Goal: Communication & Community: Answer question/provide support

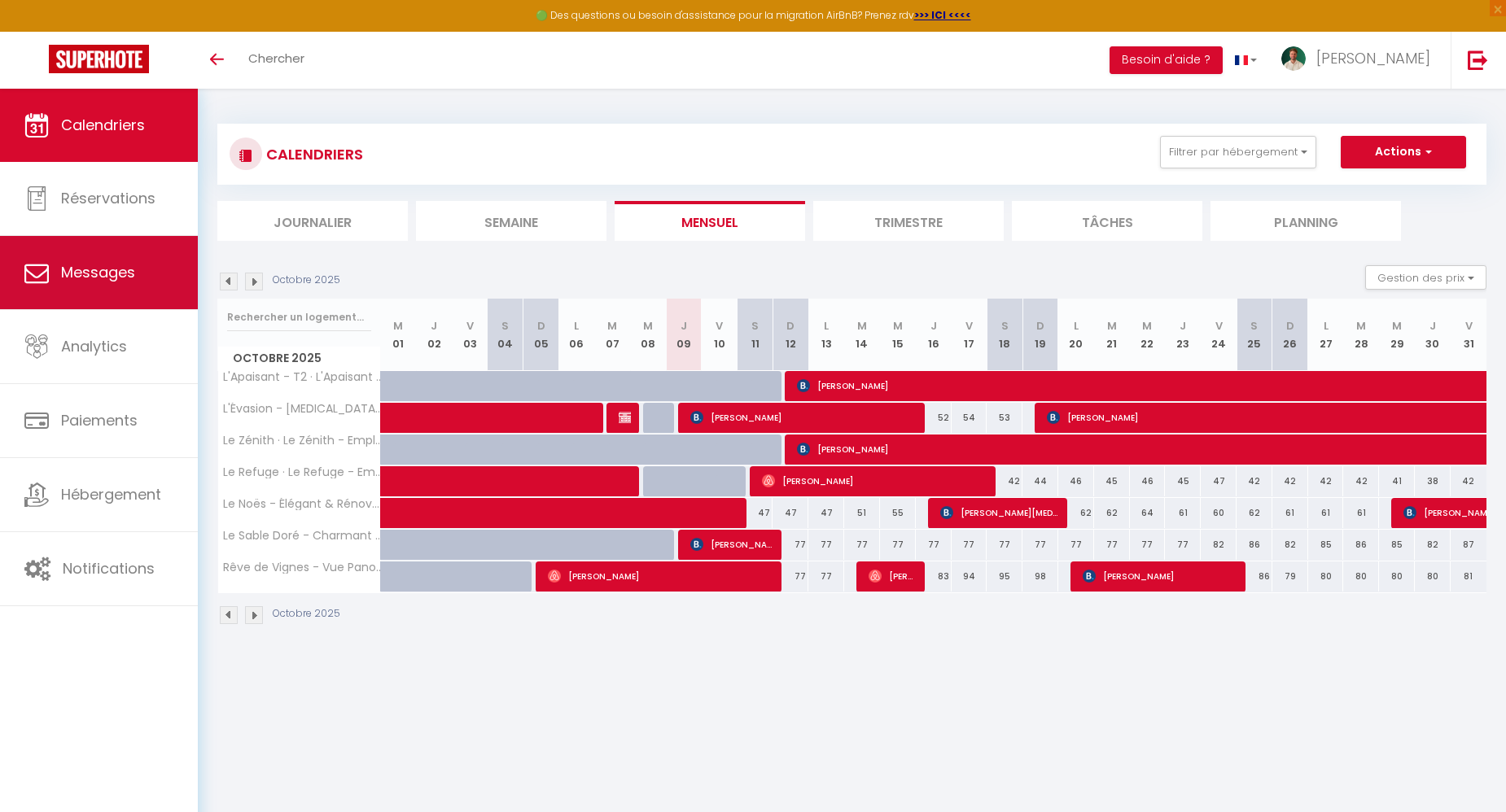
click at [117, 279] on span "Messages" at bounding box center [98, 272] width 74 height 20
select select "message"
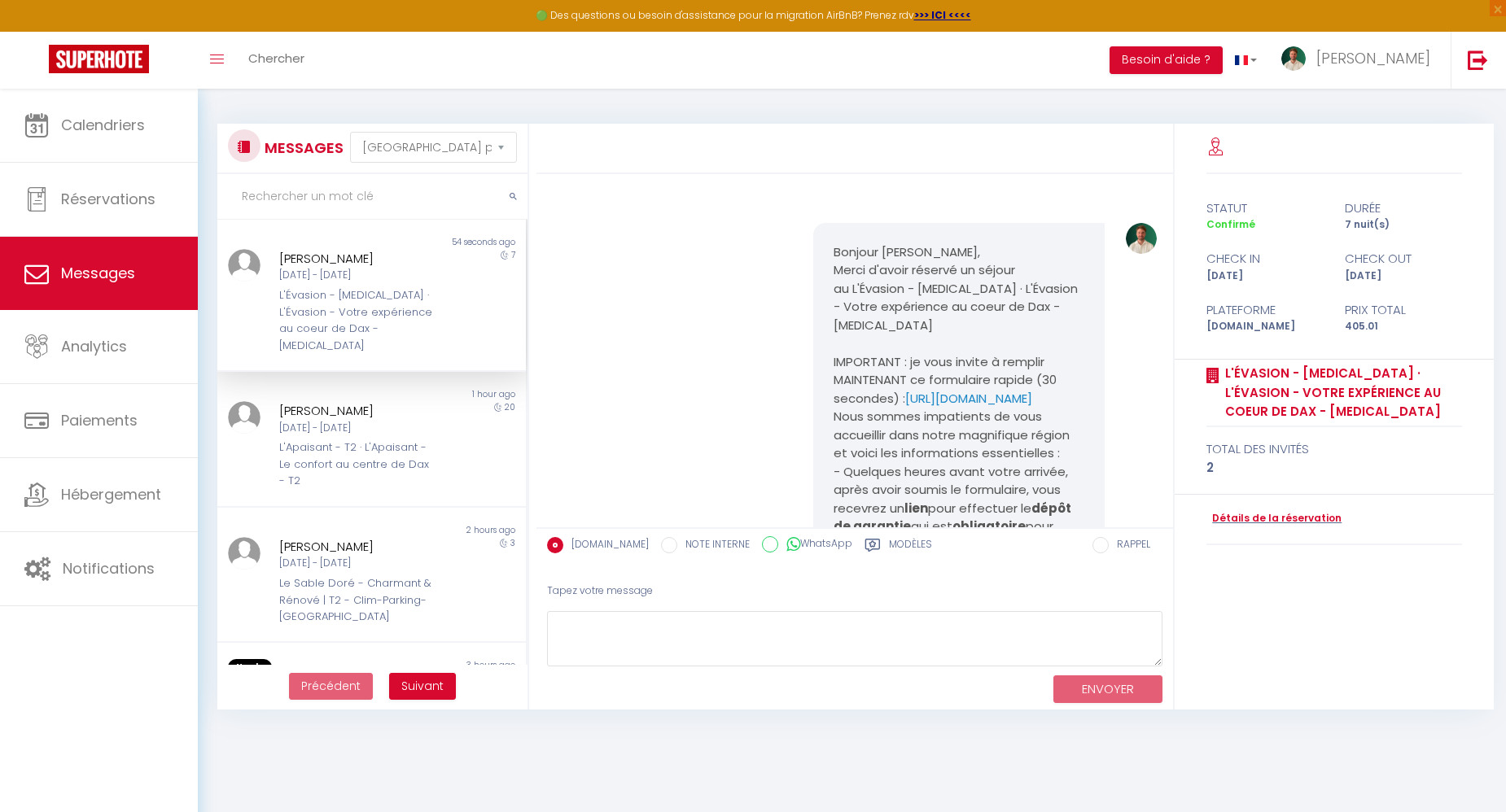
scroll to position [2412, 0]
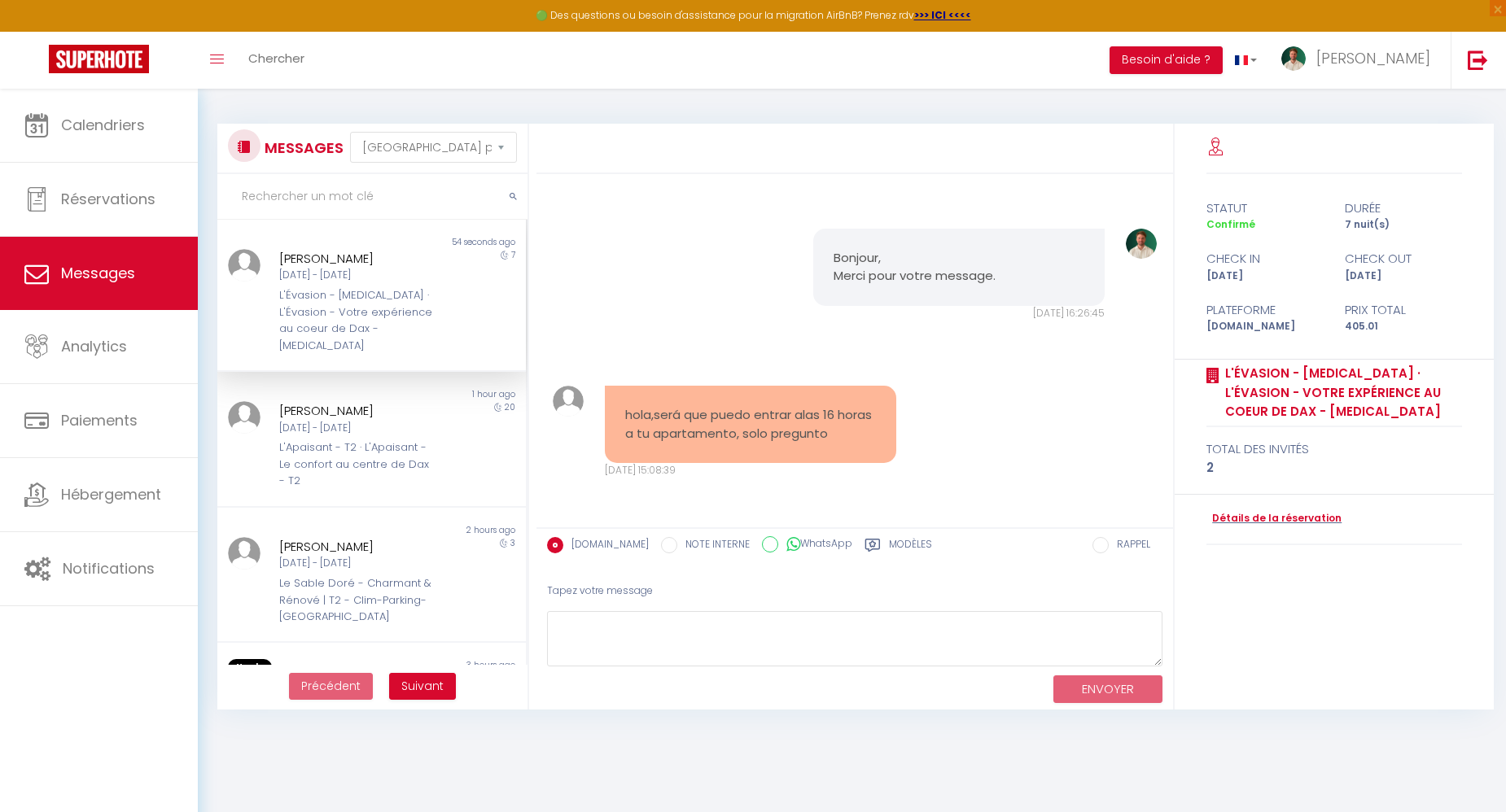
click at [732, 430] on pre "hola,será que puedo entrar alas 16 horas a tu apartamento, solo pregunto" at bounding box center [749, 424] width 250 height 36
copy div "hola,será que puedo entrar alas 16 horas a tu apartamento, solo pregunto"
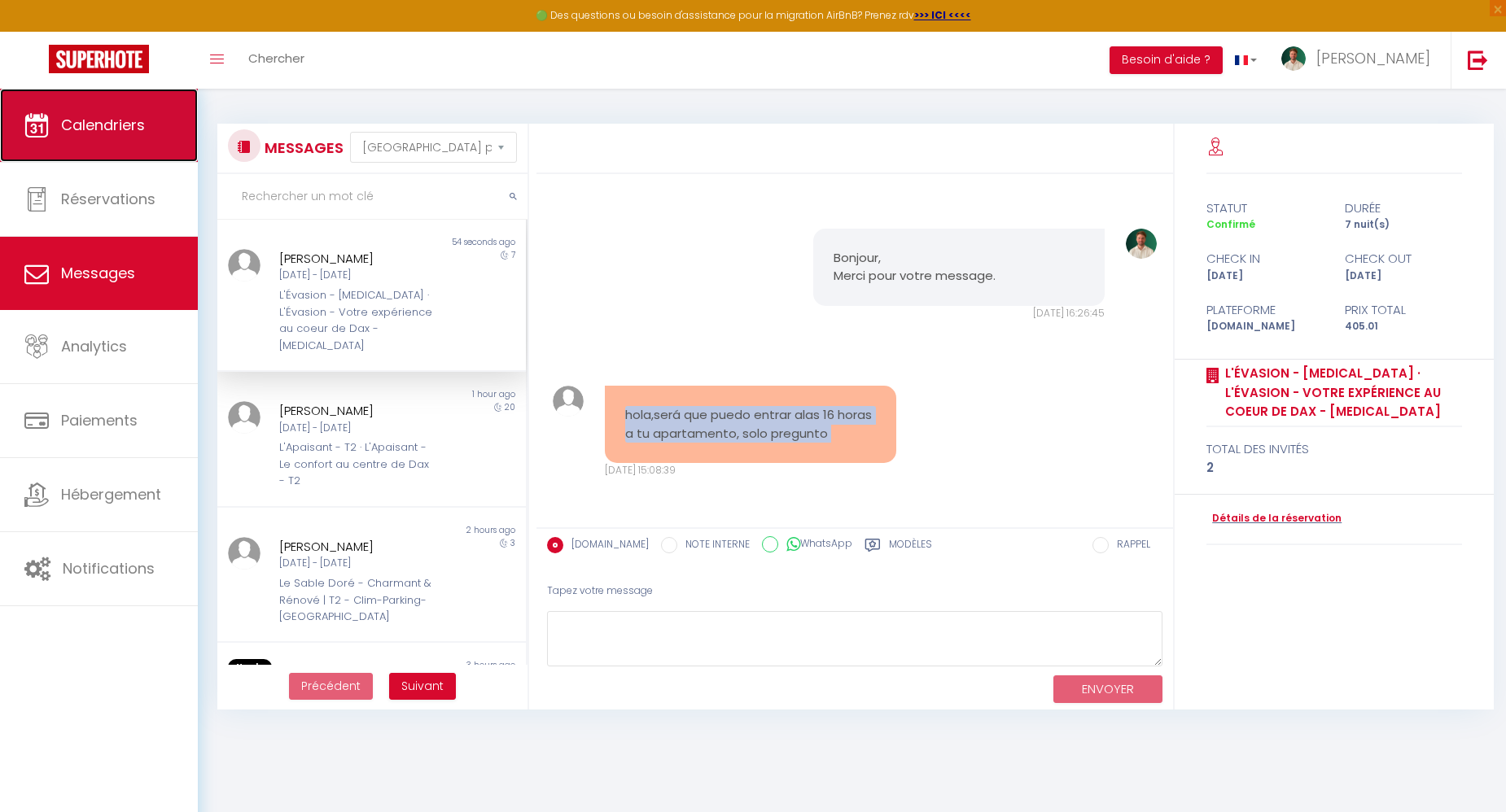
click at [140, 126] on span "Calendriers" at bounding box center [103, 125] width 84 height 20
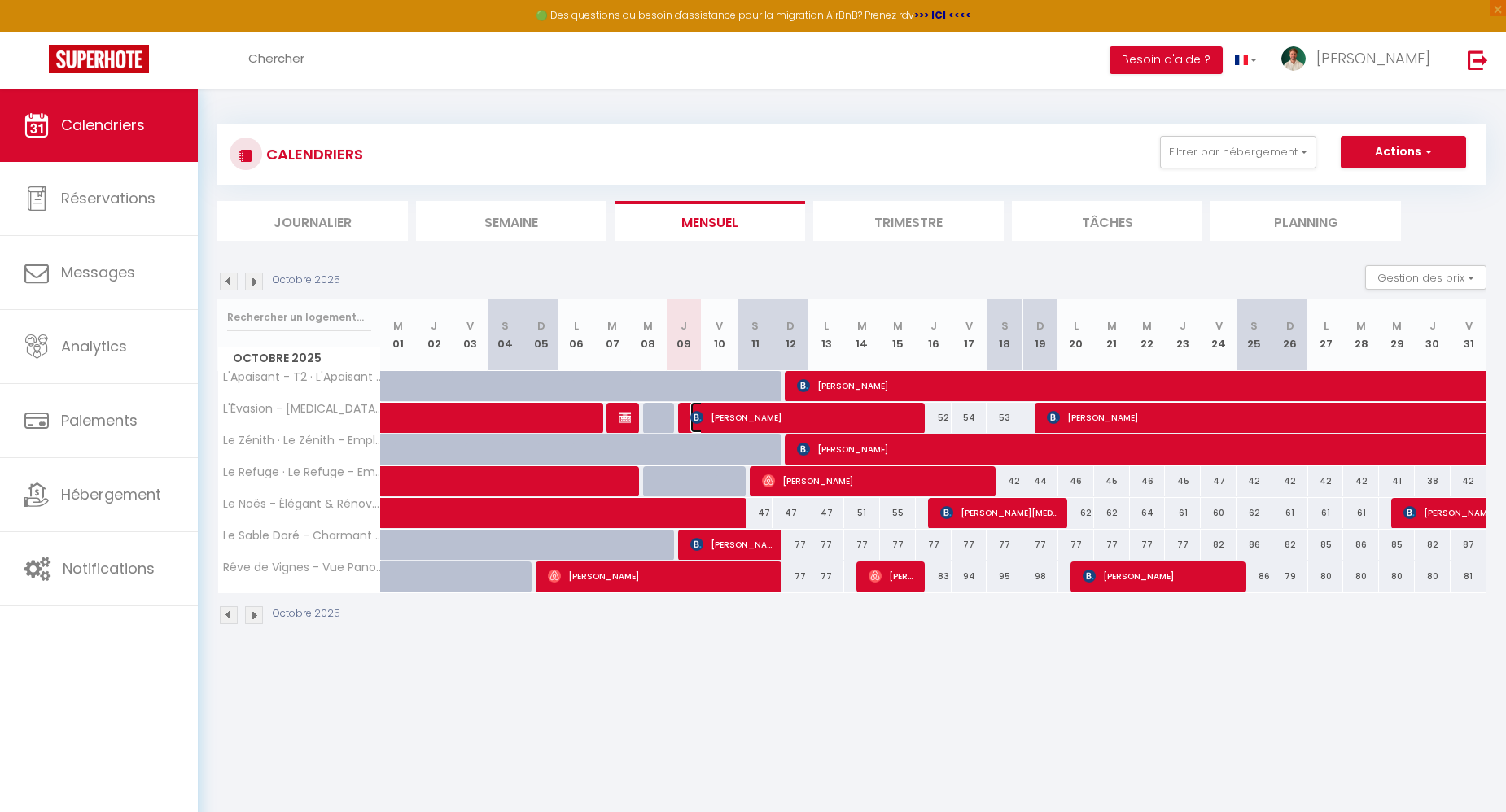
click at [750, 420] on span "[PERSON_NAME]" at bounding box center [803, 417] width 227 height 31
select select "OK"
select select "0"
select select "1"
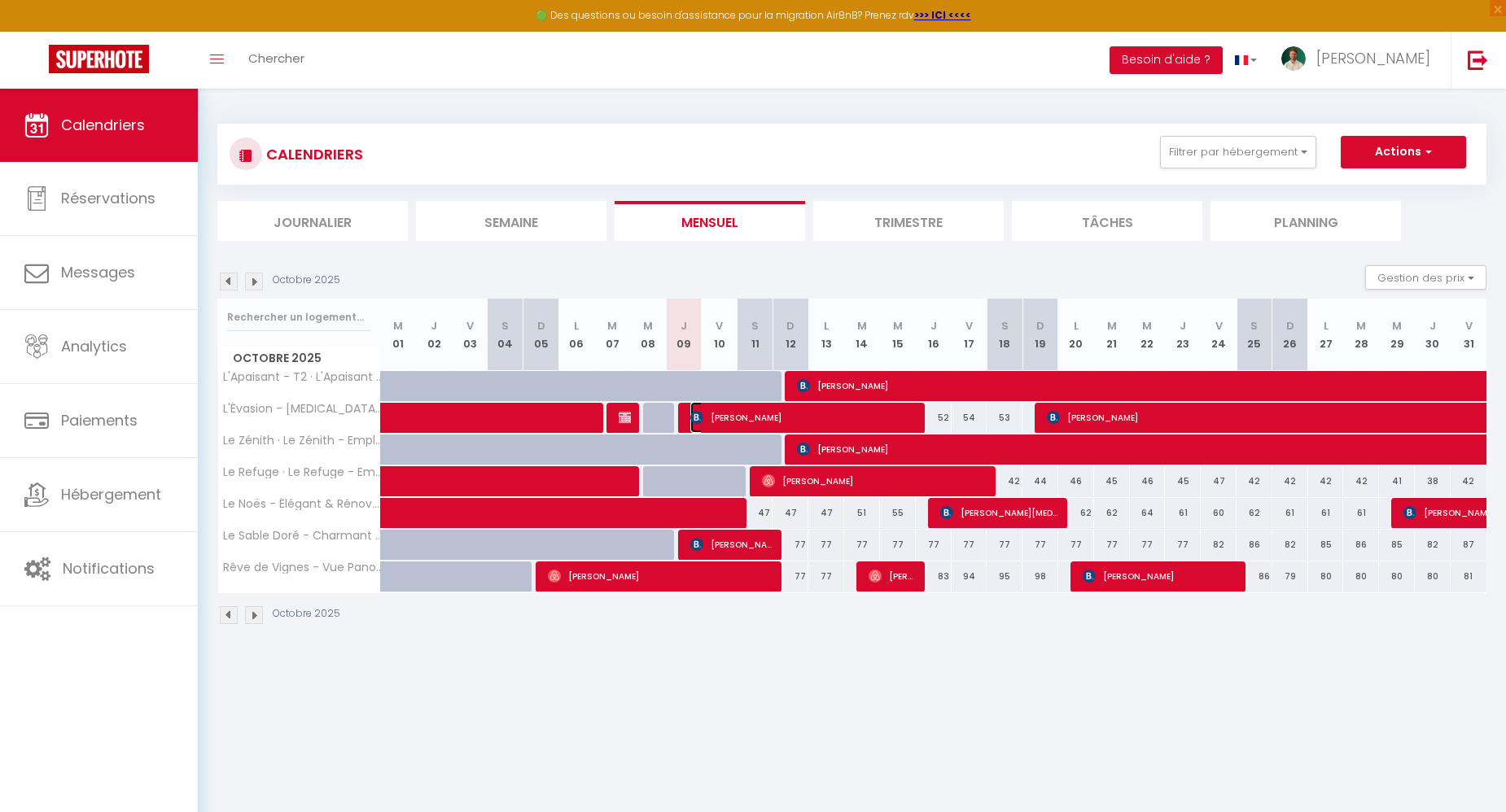
select select "1"
select select
select select "35956"
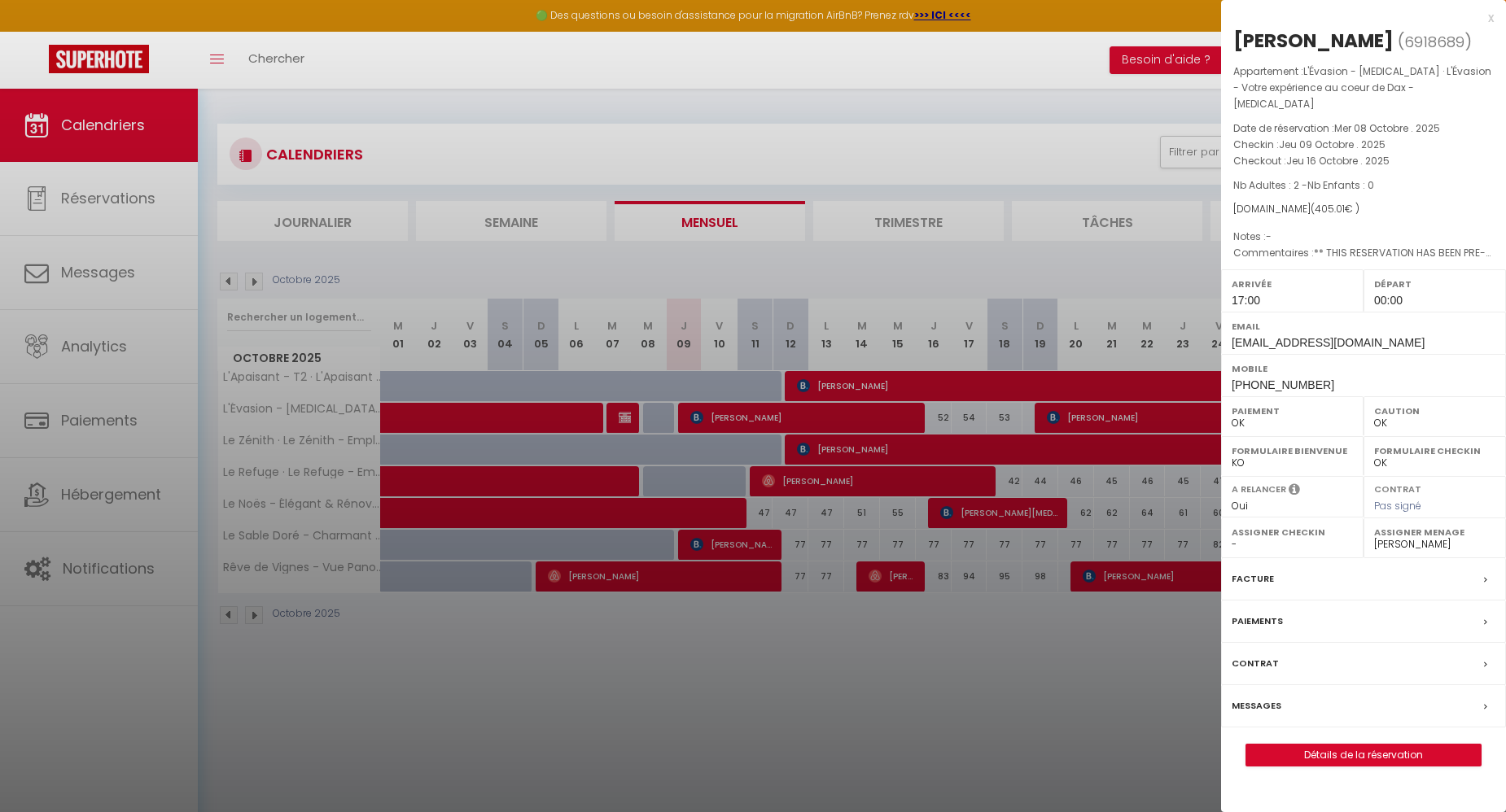
click at [1260, 697] on label "Messages" at bounding box center [1256, 705] width 50 height 17
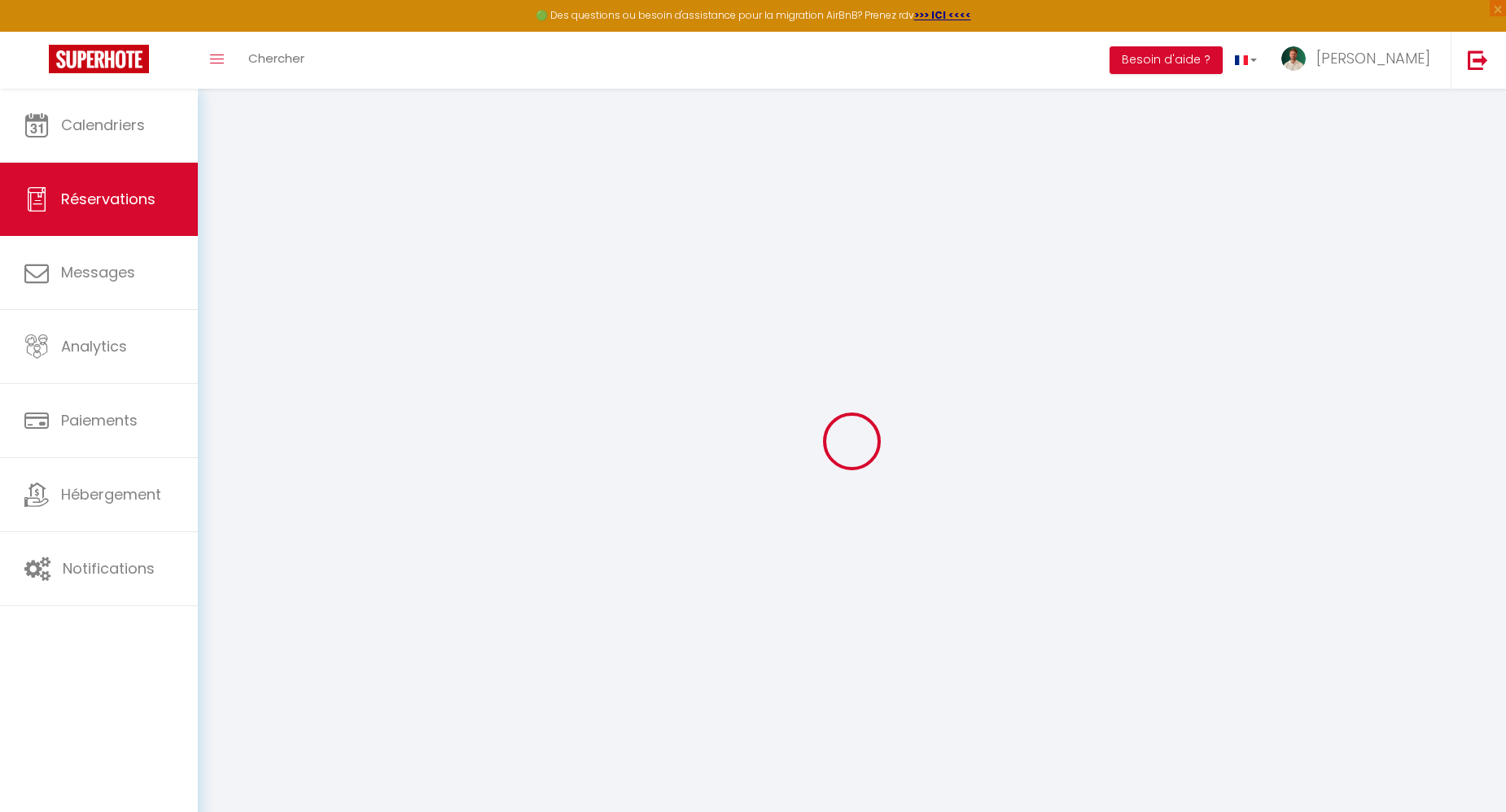
select select
checkbox input "false"
select select
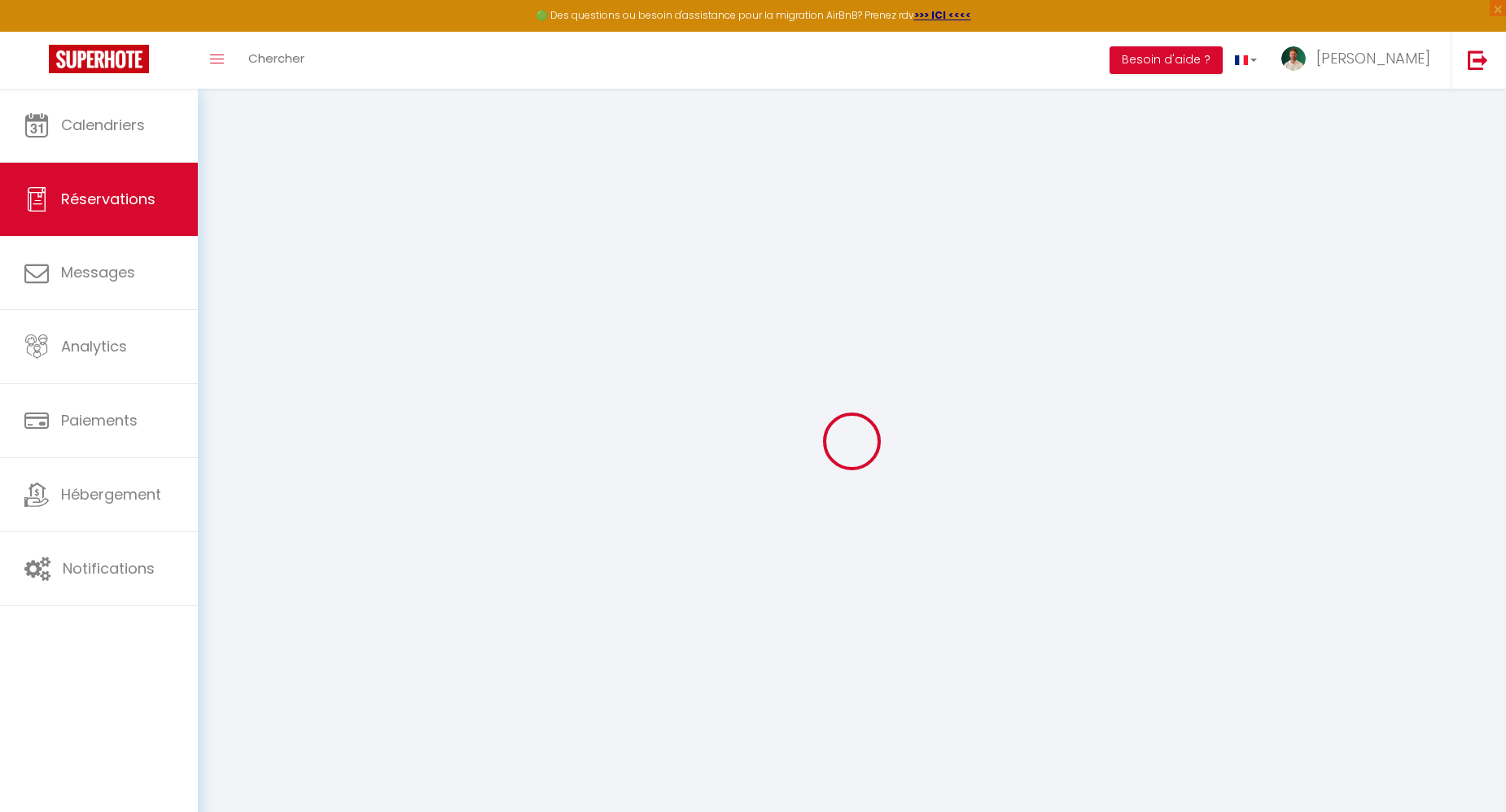
checkbox input "false"
type textarea "** THIS RESERVATION HAS BEEN PRE-PAID ** BOOKING NOTE : Payment charge is EUR 5…"
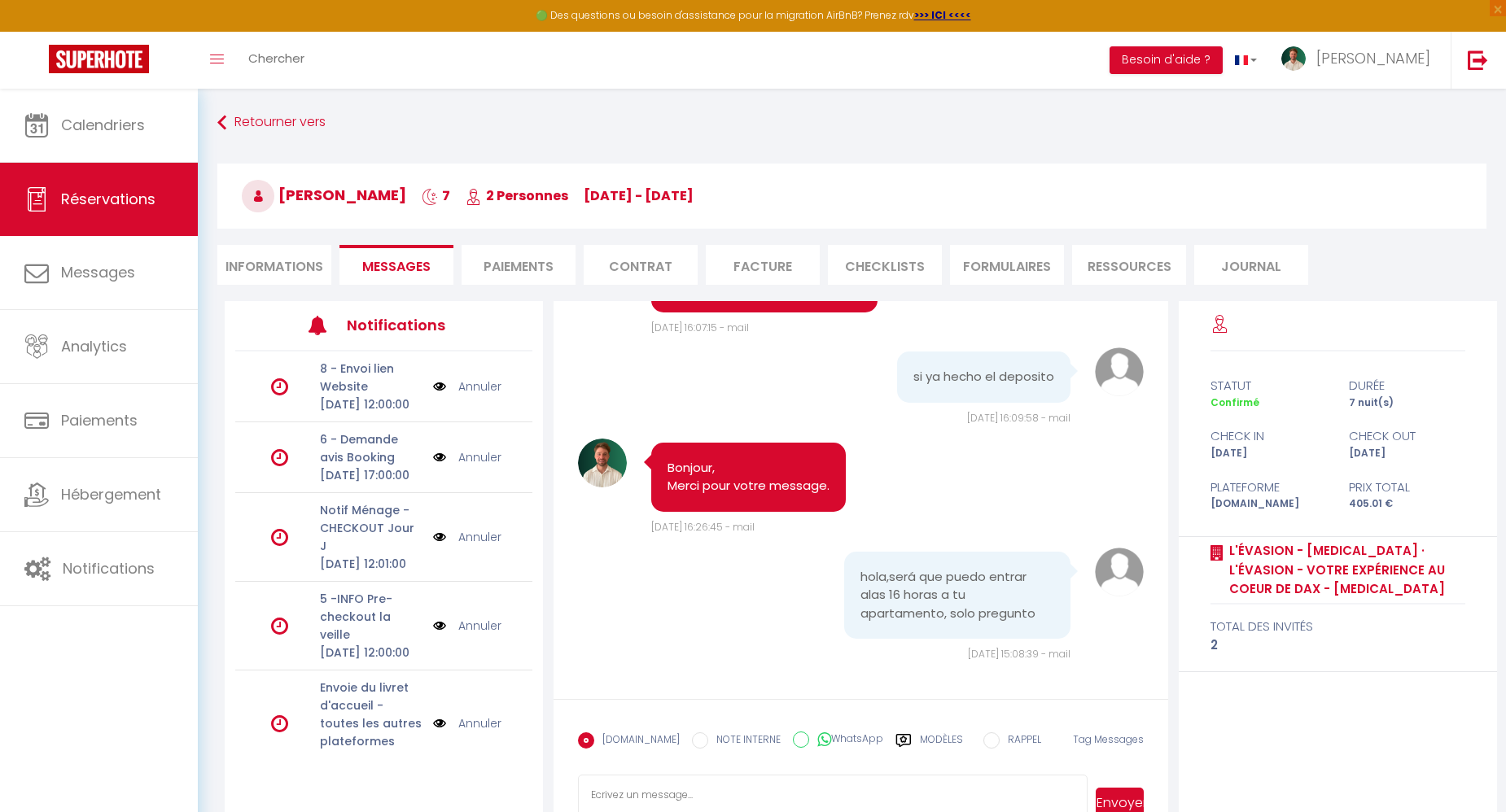
scroll to position [2628, 0]
click at [304, 269] on li "Informations" at bounding box center [274, 264] width 114 height 40
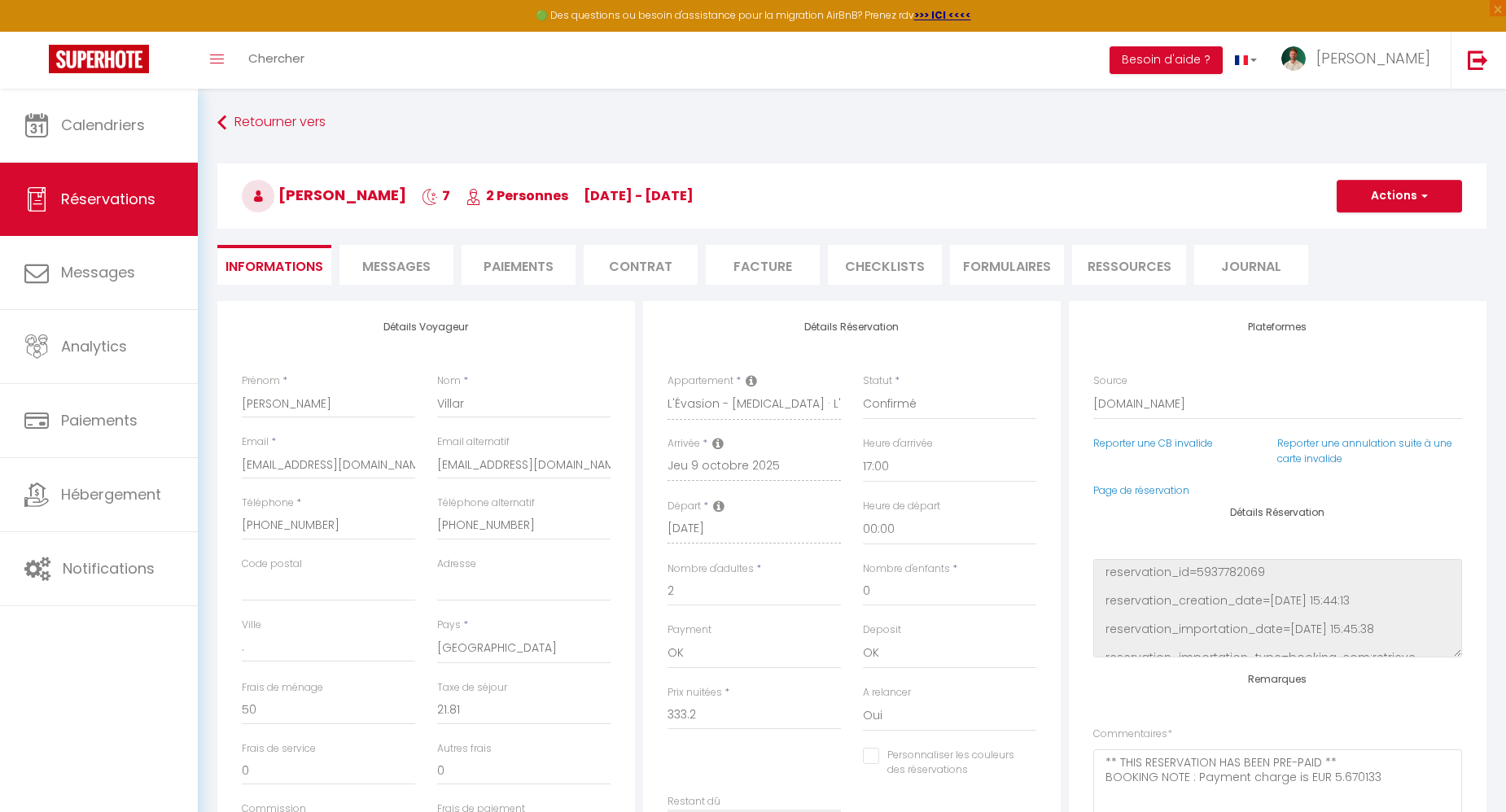
click at [403, 254] on li "Messages" at bounding box center [396, 264] width 114 height 40
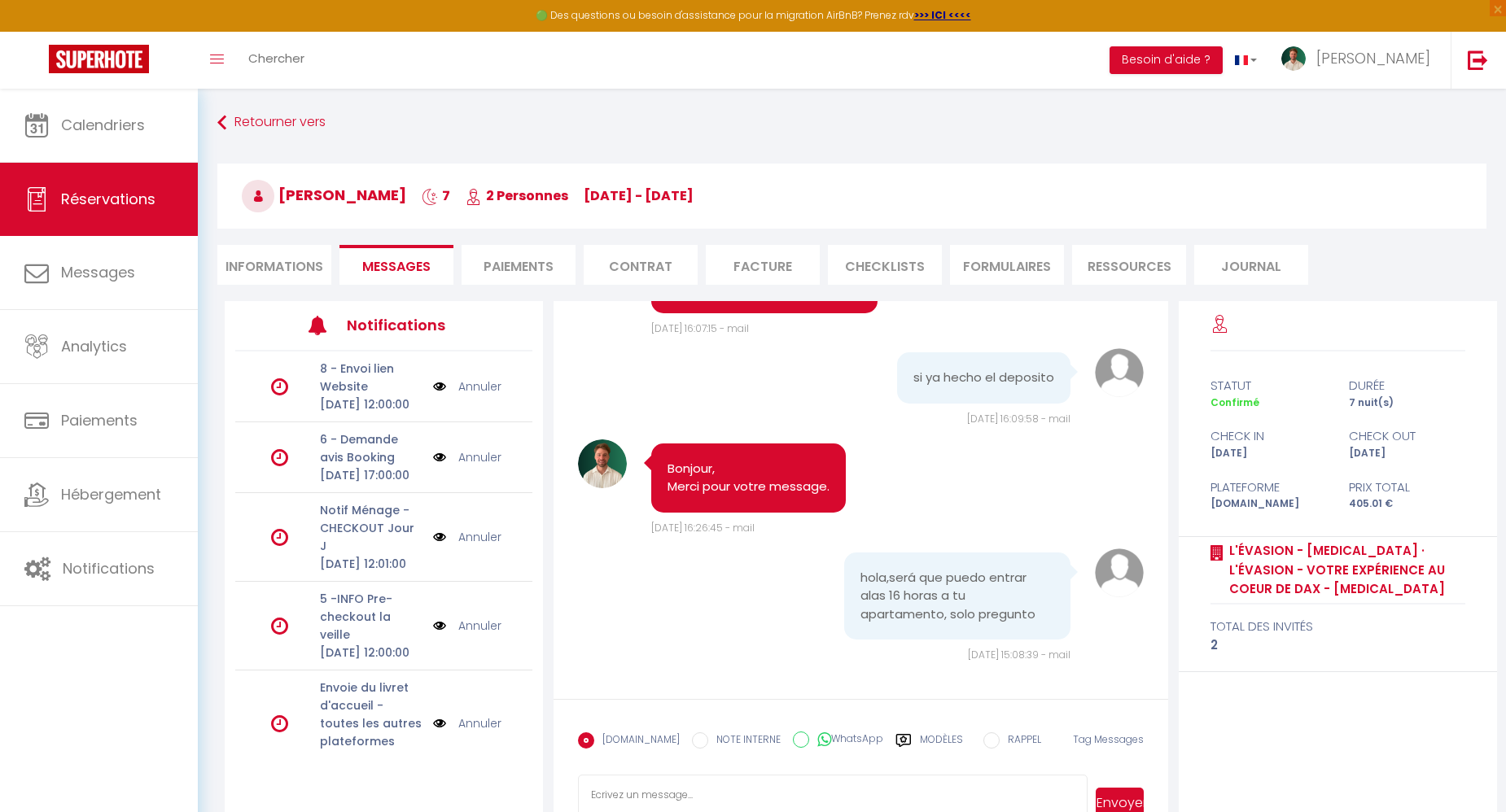
scroll to position [88, 0]
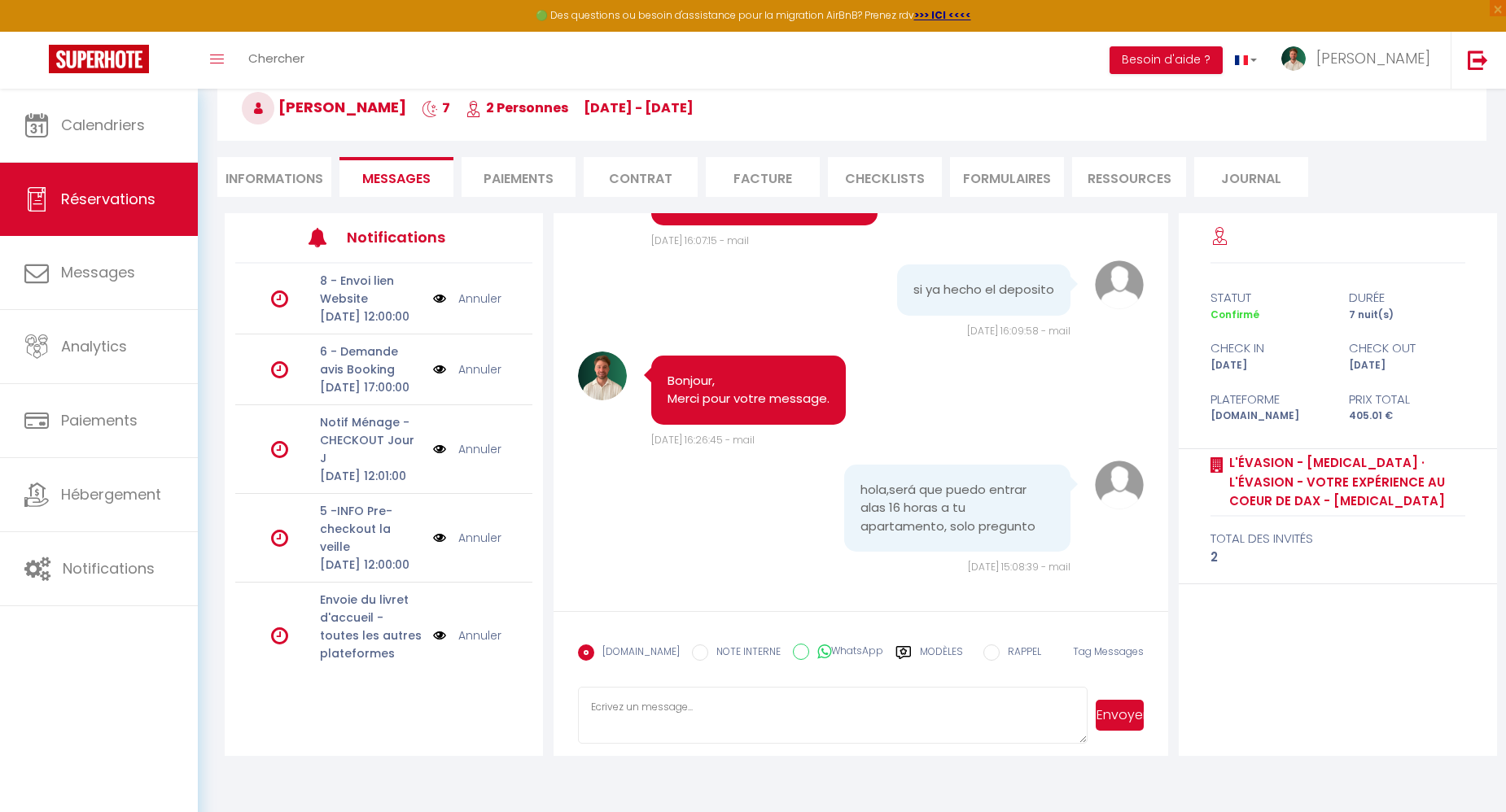
click at [895, 720] on textarea at bounding box center [833, 715] width 510 height 57
click at [866, 652] on label "WhatsApp" at bounding box center [846, 653] width 74 height 18
click at [809, 652] on input "WhatsApp" at bounding box center [801, 652] width 16 height 16
radio input "true"
radio input "false"
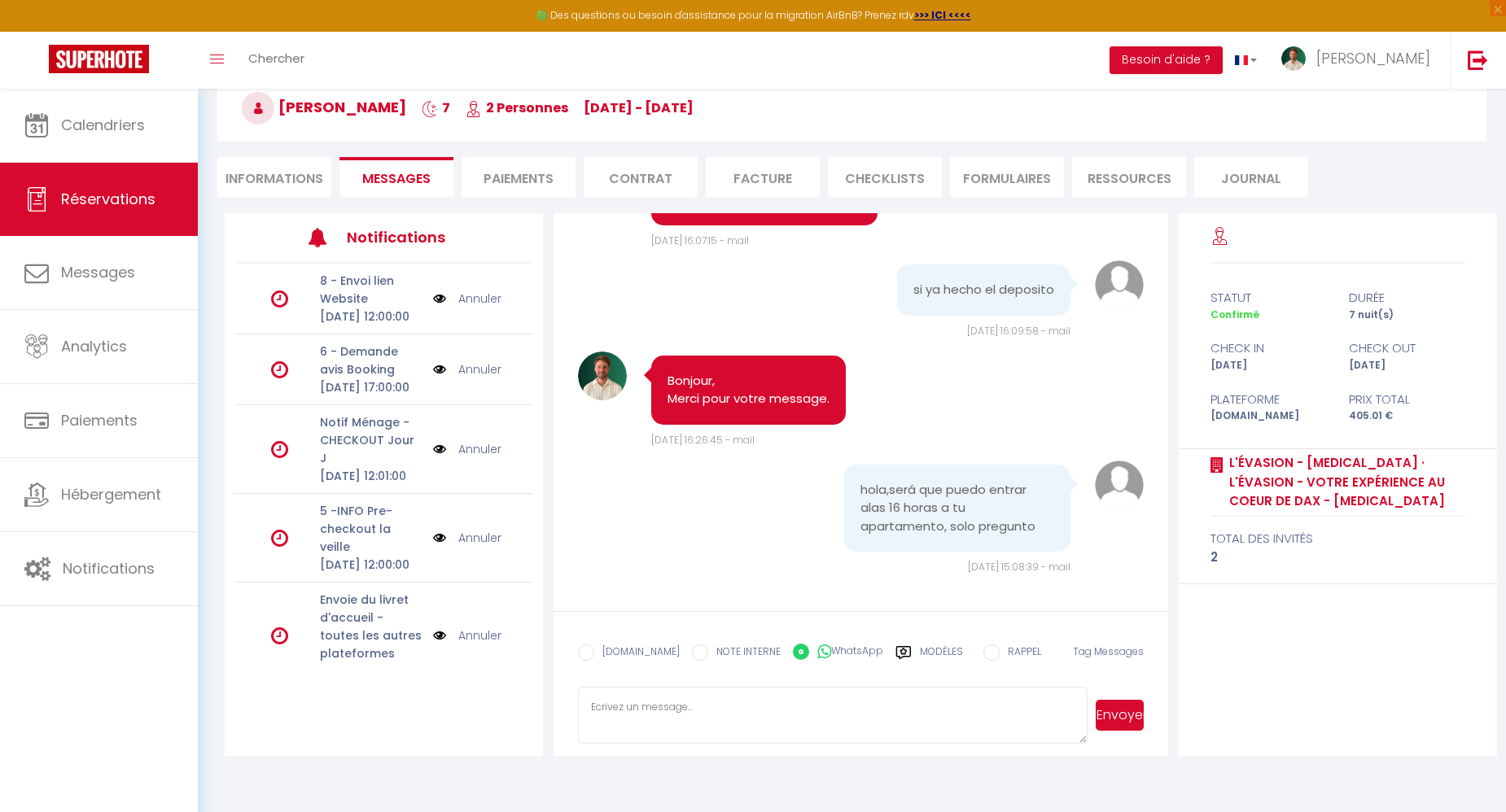
click at [898, 652] on div "Modèles" at bounding box center [929, 661] width 67 height 34
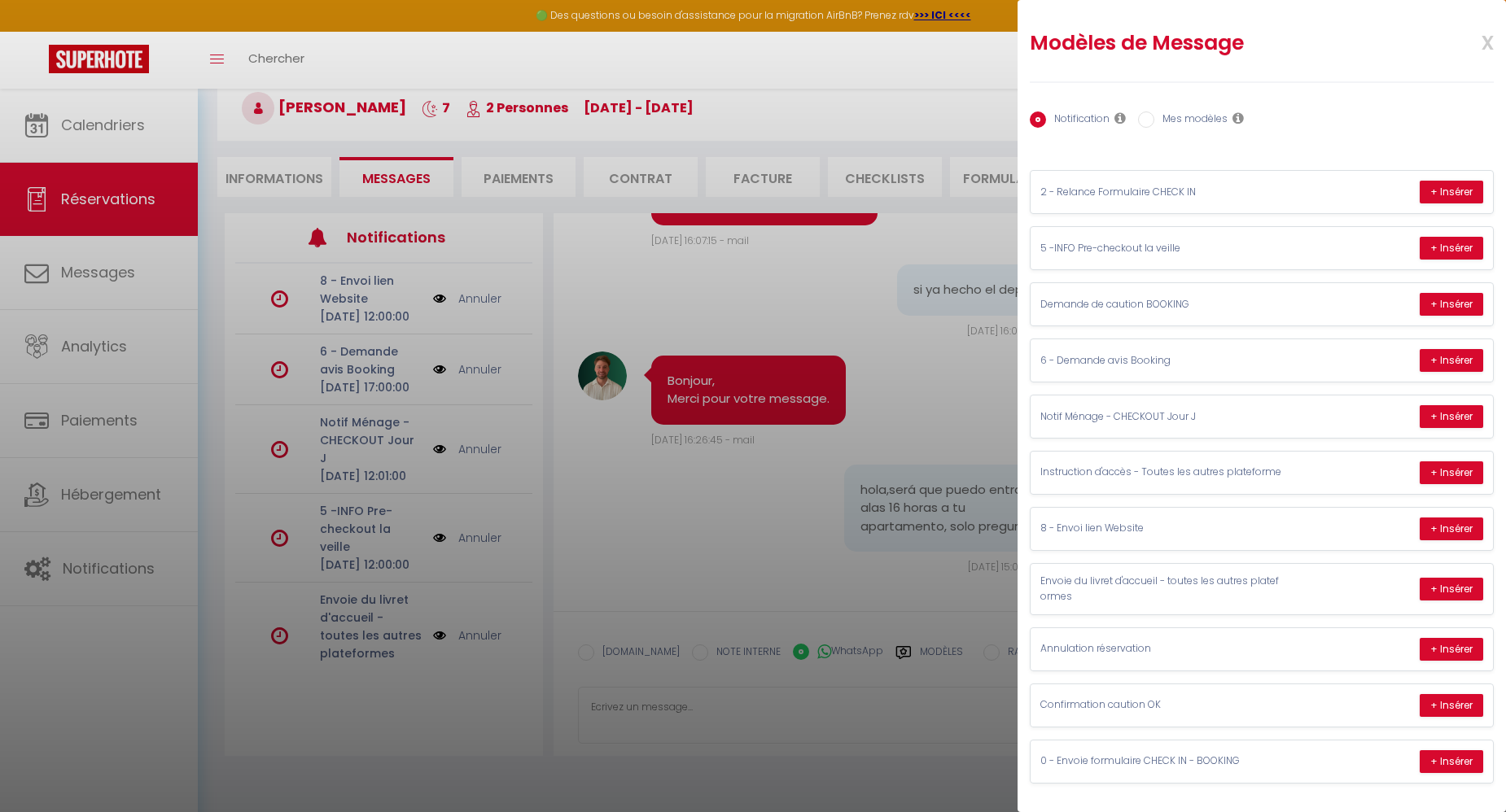
click at [1195, 119] on label "Mes modèles" at bounding box center [1190, 120] width 73 height 18
click at [1154, 119] on input "Mes modèles" at bounding box center [1146, 119] width 16 height 16
radio input "true"
radio input "false"
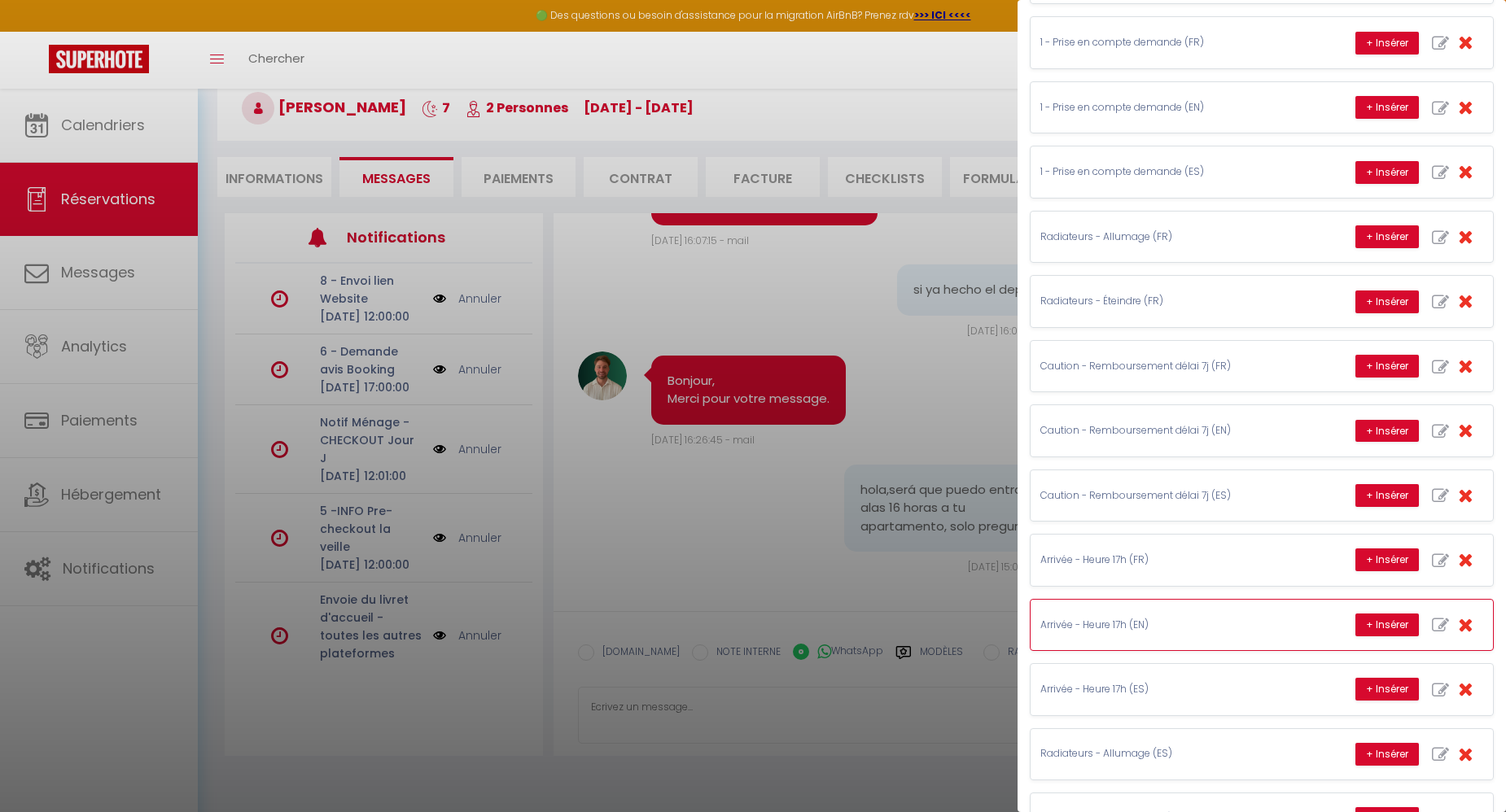
scroll to position [1050, 0]
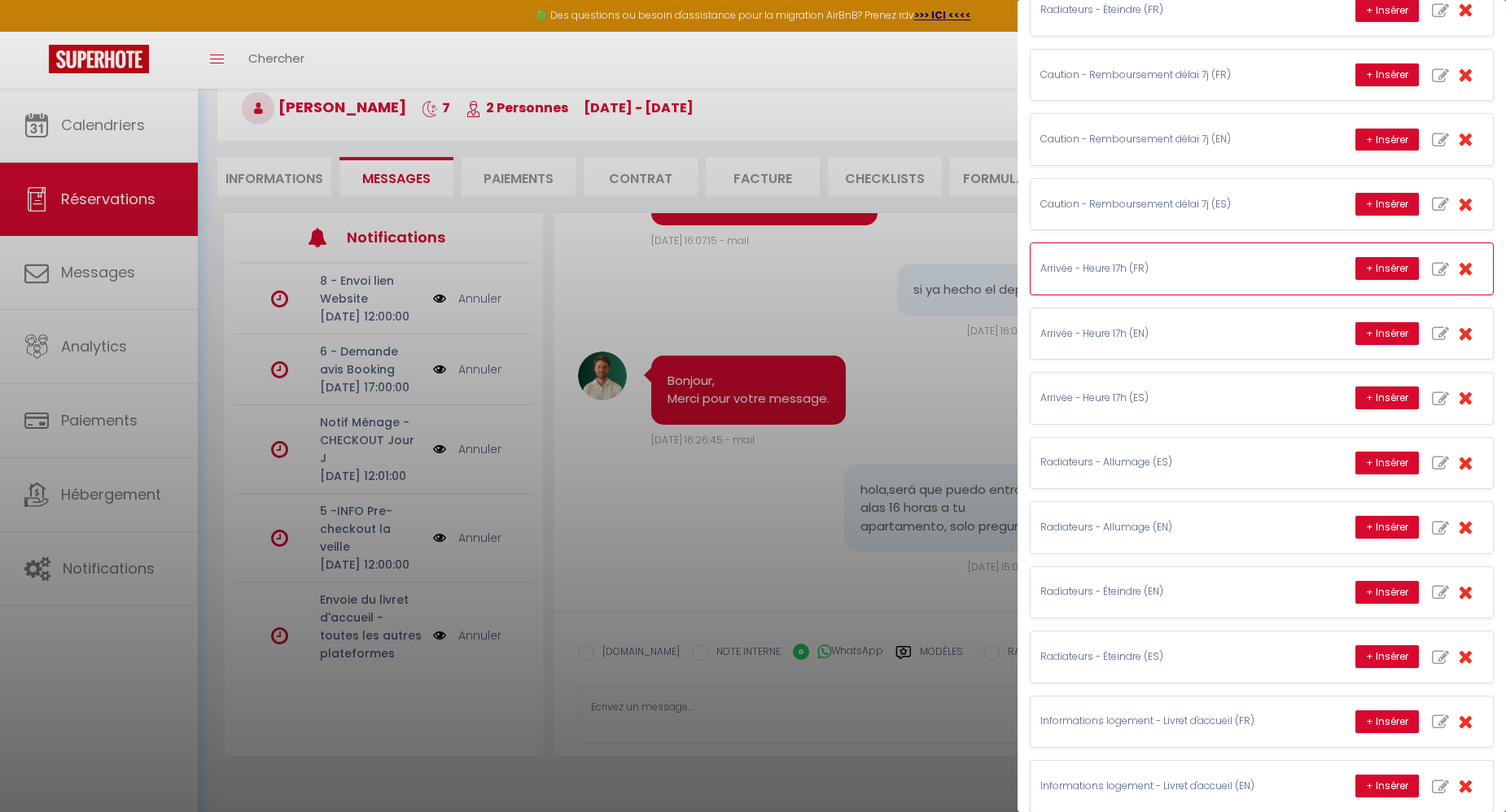
click at [1200, 249] on div "Arrivée - Heure 17h (FR) + Insérer" at bounding box center [1261, 268] width 462 height 50
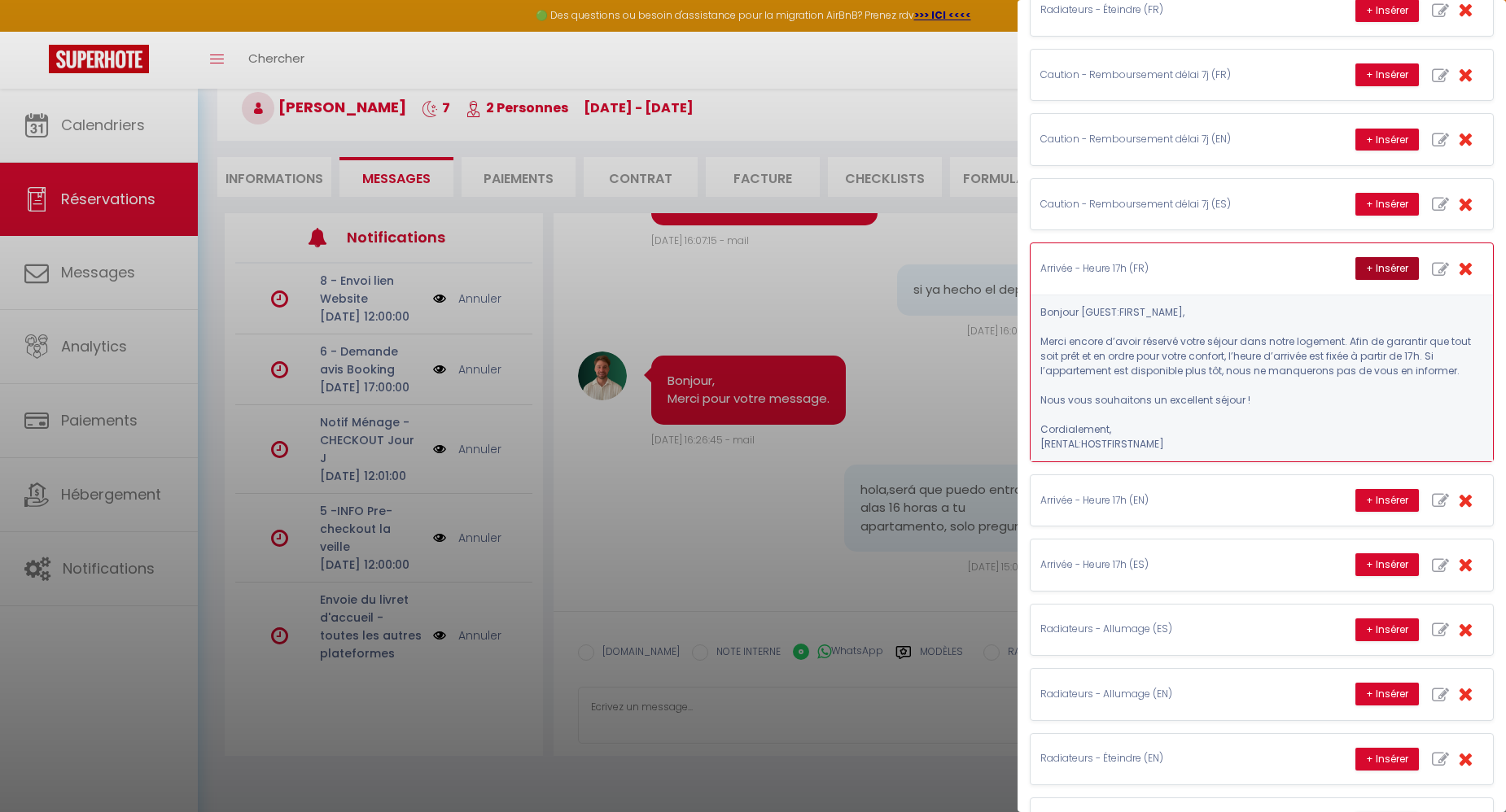
click at [1373, 257] on button "+ Insérer" at bounding box center [1387, 269] width 64 height 23
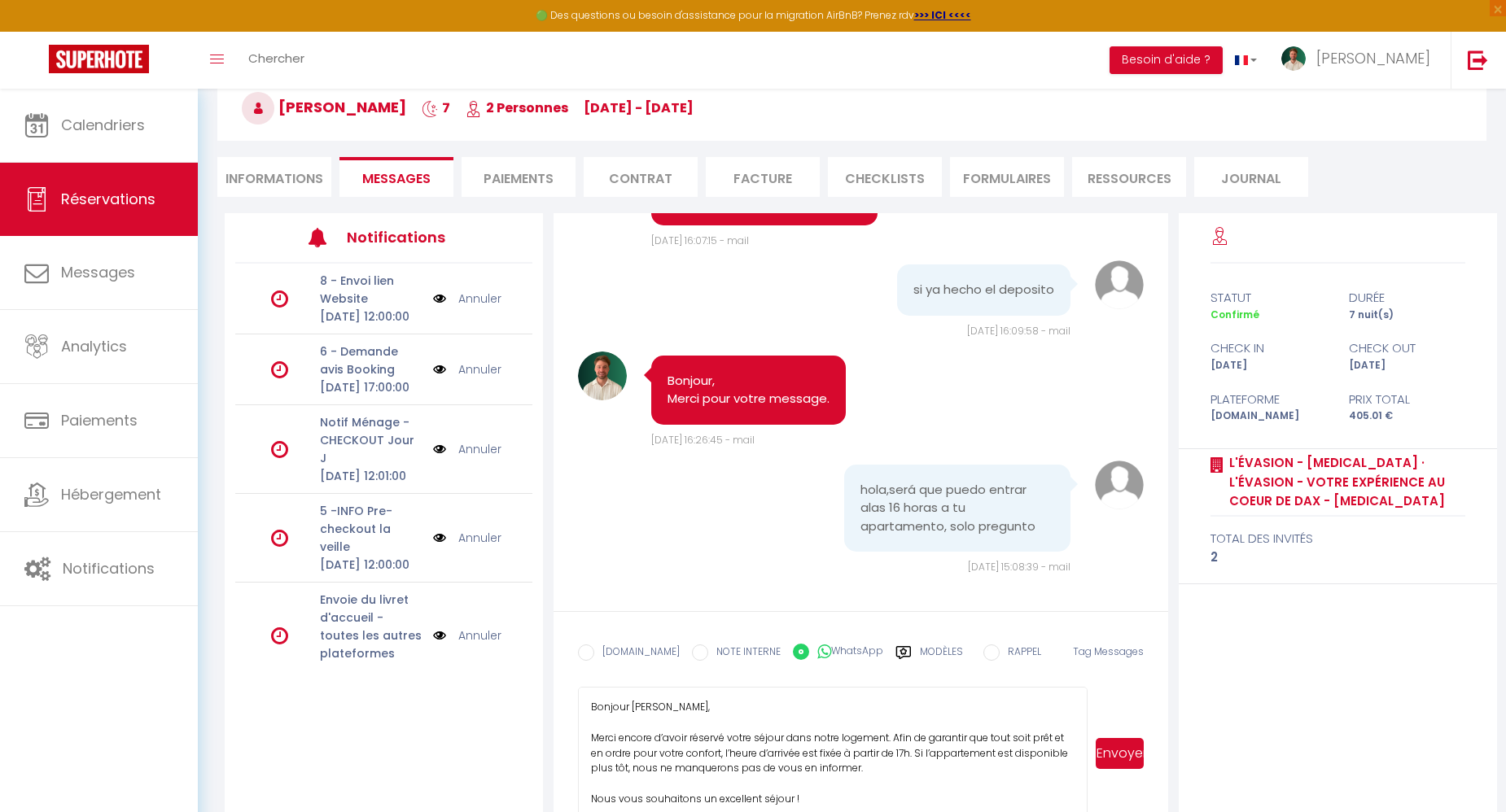
drag, startPoint x: 1080, startPoint y: 734, endPoint x: 1066, endPoint y: 800, distance: 67.5
click at [1071, 811] on textarea "Bonjour [PERSON_NAME], Merci encore d’avoir réservé votre séjour dans notre log…" at bounding box center [833, 753] width 510 height 133
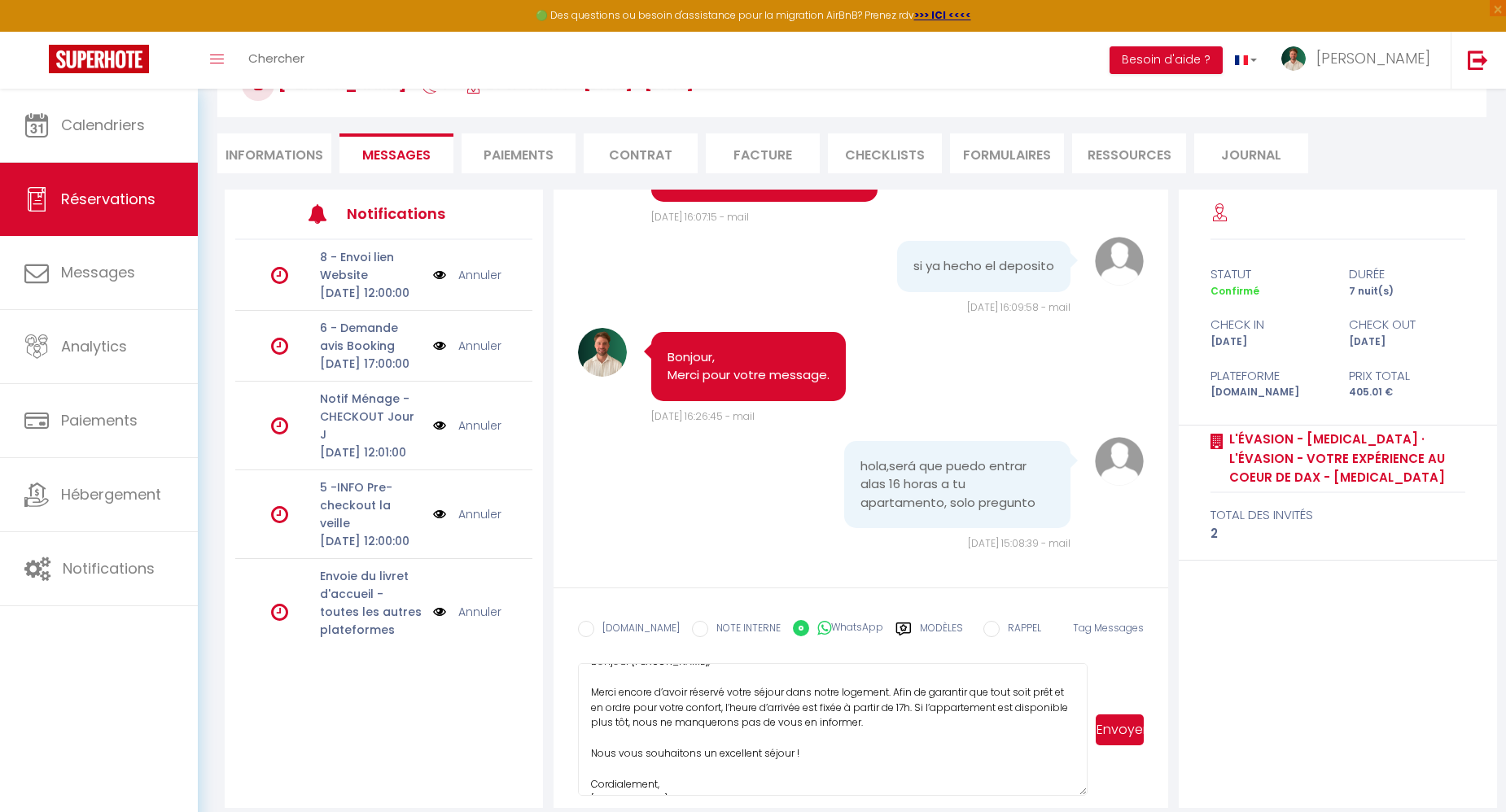
scroll to position [11, 0]
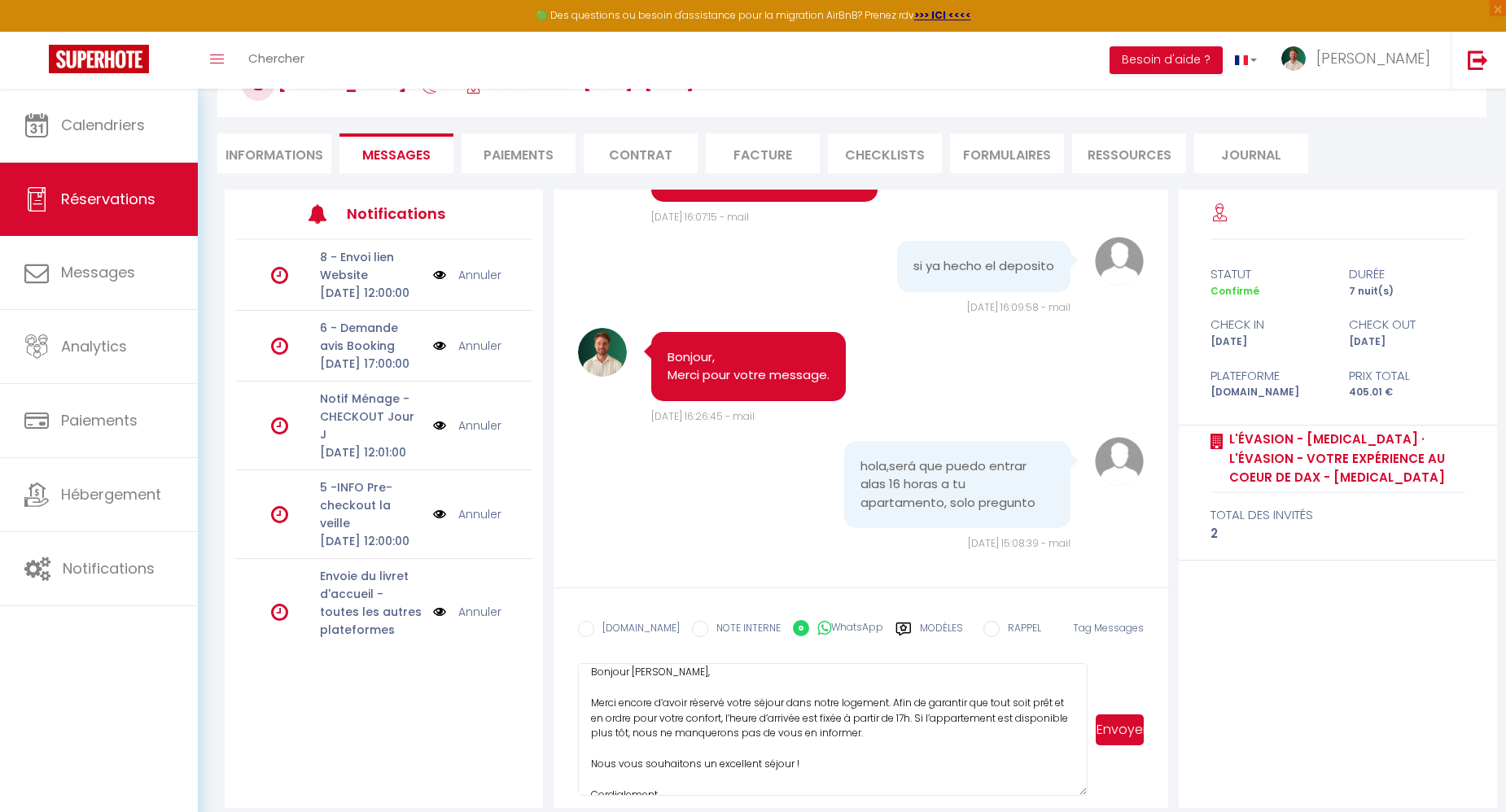
drag, startPoint x: 922, startPoint y: 734, endPoint x: 576, endPoint y: 697, distance: 348.0
click at [576, 697] on form "[DOMAIN_NAME] NOTE INTERNE WhatsApp Modèles 9 « ‹ » › [DATE] [PHONE_NUMBER] Dim…" at bounding box center [860, 697] width 614 height 220
click at [993, 739] on textarea "Bonjour [PERSON_NAME], Merci encore d’avoir réservé votre séjour dans notre log…" at bounding box center [833, 730] width 510 height 133
drag, startPoint x: 950, startPoint y: 739, endPoint x: 933, endPoint y: 715, distance: 29.4
click at [933, 715] on textarea "Bonjour [PERSON_NAME], Merci encore d’avoir réservé votre séjour dans notre log…" at bounding box center [833, 730] width 510 height 133
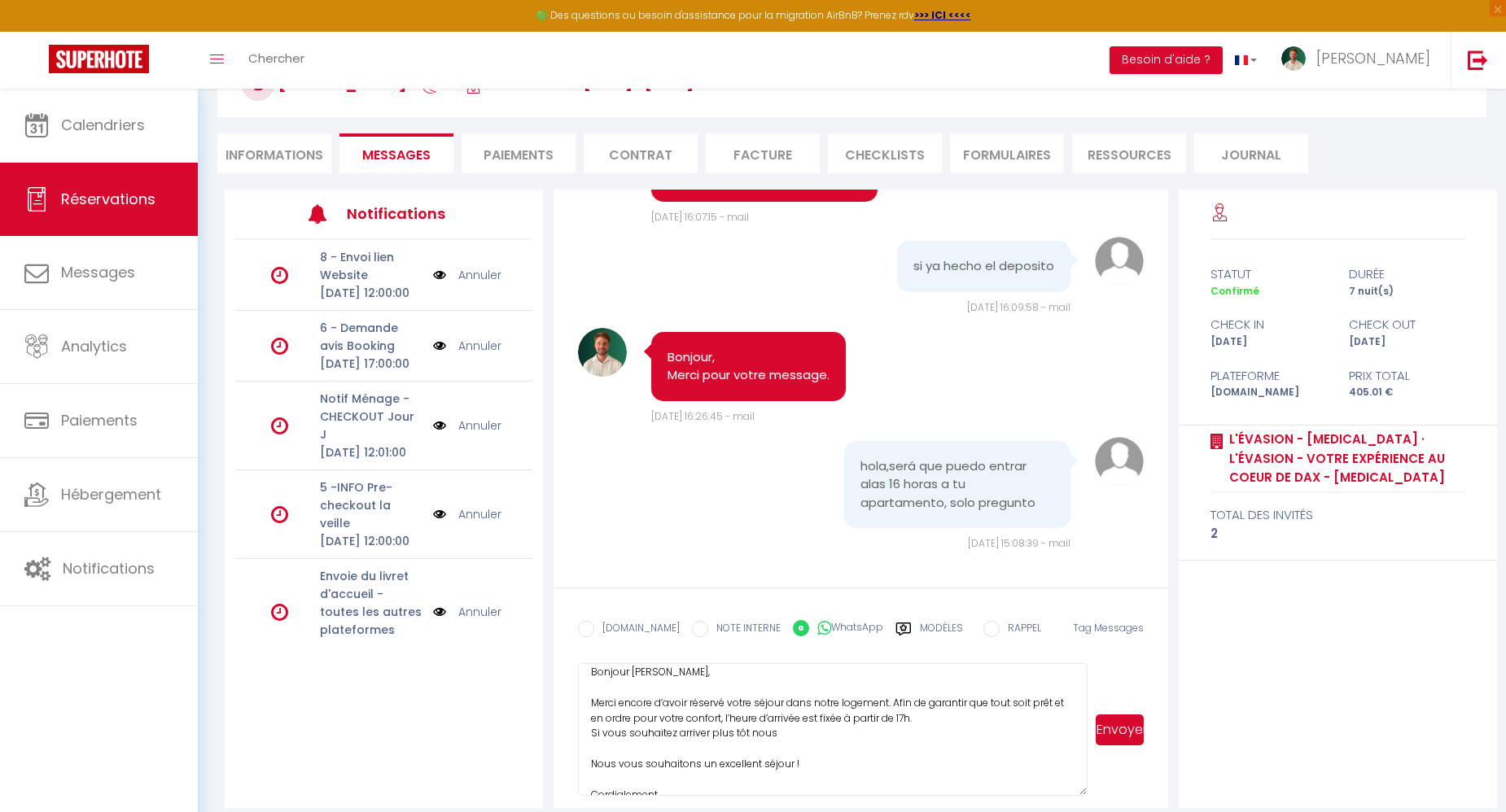
drag, startPoint x: 713, startPoint y: 731, endPoint x: 534, endPoint y: 735, distance: 179.0
click at [534, 735] on div "Notifications 8 - Envoi lien Website [DATE] 12:00:00 Annuler 6 - Demande avis B…" at bounding box center [861, 498] width 1272 height 618
click at [903, 732] on textarea "Bonjour [PERSON_NAME], Merci [MEDICAL_DATA] d’avoir réservé votre séjour dans n…" at bounding box center [833, 730] width 510 height 133
click at [1020, 728] on textarea "Bonjour [PERSON_NAME], Merci encore d’avoir réservé votre séjour dans notre log…" at bounding box center [833, 730] width 510 height 133
click at [1013, 718] on textarea "Bonjour [PERSON_NAME], Merci encore d’avoir réservé votre séjour dans notre log…" at bounding box center [833, 730] width 510 height 133
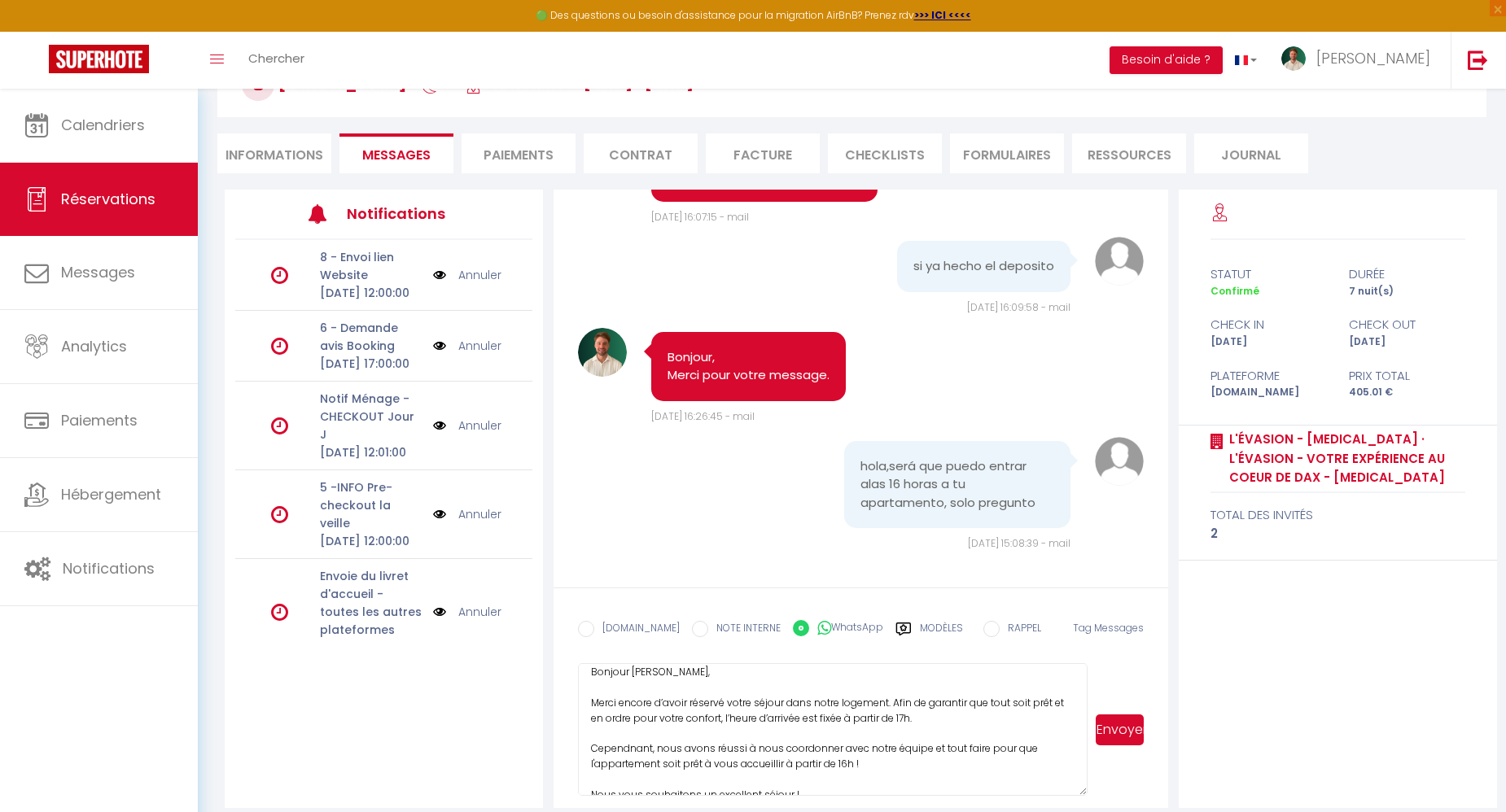
click at [603, 743] on textarea "Bonjour [PERSON_NAME], Merci encore d’avoir réservé votre séjour dans notre log…" at bounding box center [833, 730] width 510 height 133
click at [871, 770] on textarea "Bonjour [PERSON_NAME], Merci encore d’avoir réservé votre séjour dans notre log…" at bounding box center [833, 730] width 510 height 133
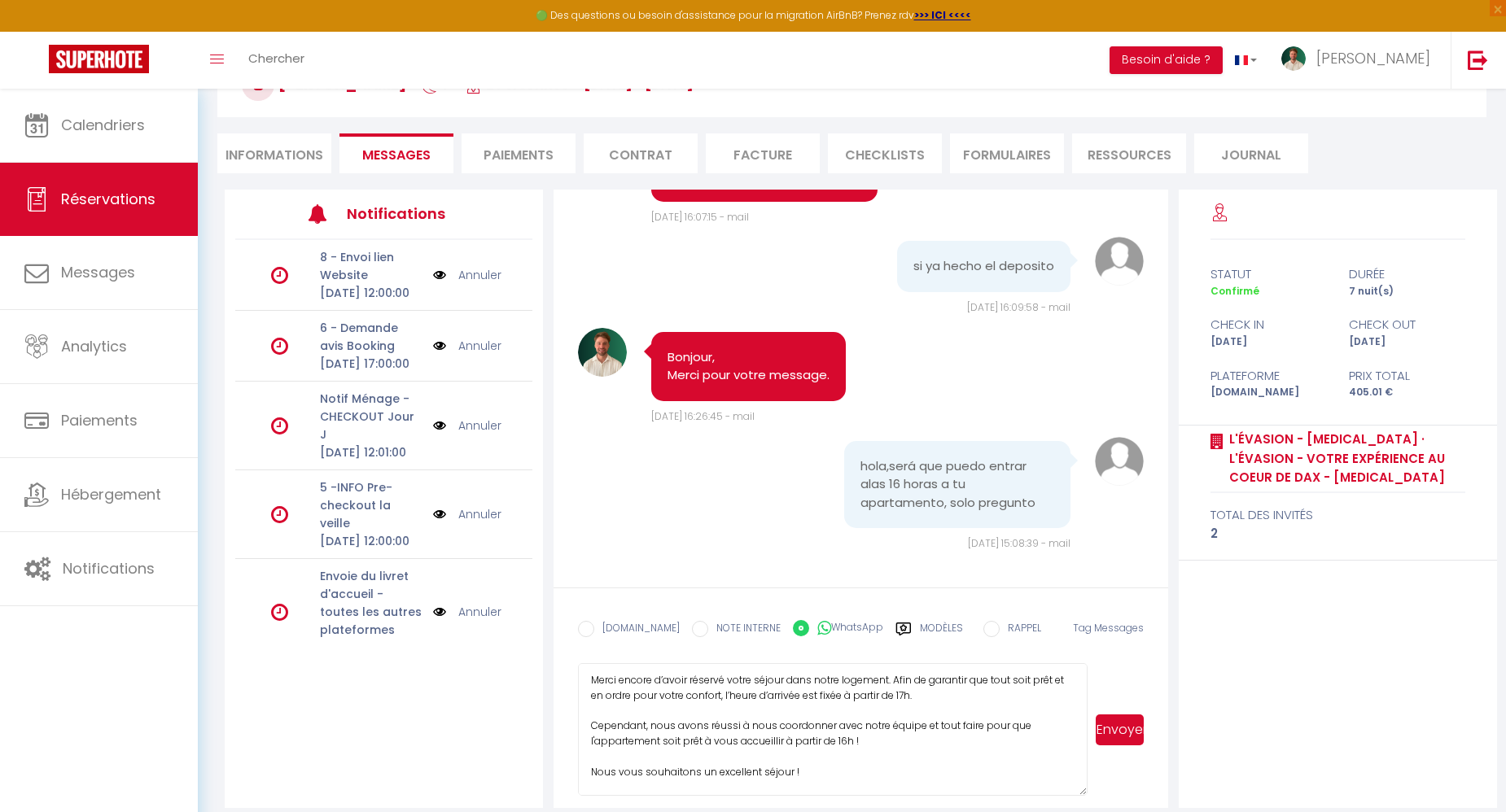
scroll to position [46, 0]
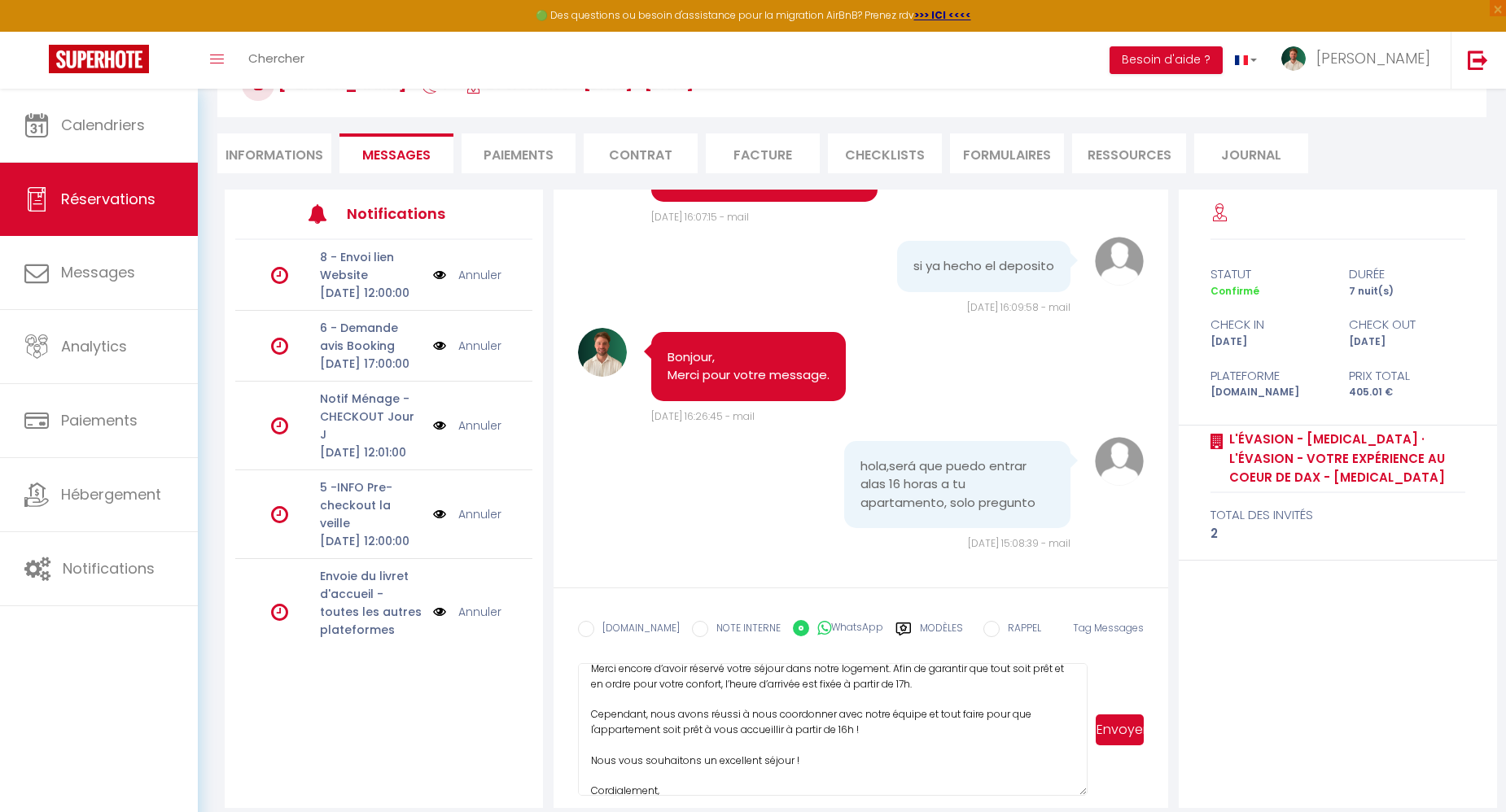
click at [887, 730] on textarea "Bonjour [PERSON_NAME], Merci encore d’avoir réservé votre séjour dans notre log…" at bounding box center [833, 730] width 510 height 133
click at [866, 754] on textarea "Bonjour [PERSON_NAME], Merci encore d’avoir réservé votre séjour dans notre log…" at bounding box center [833, 730] width 510 height 133
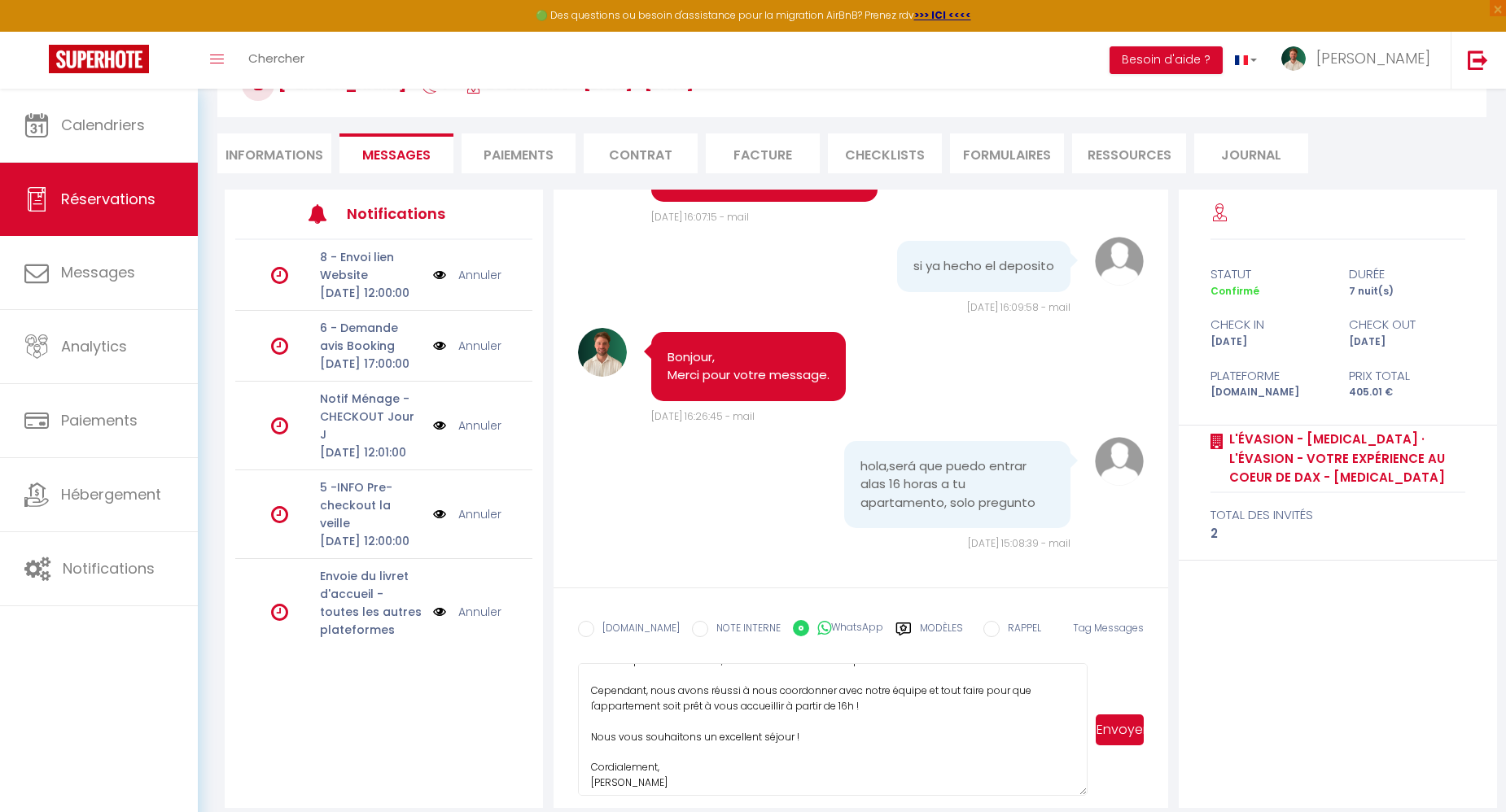
scroll to position [76, 0]
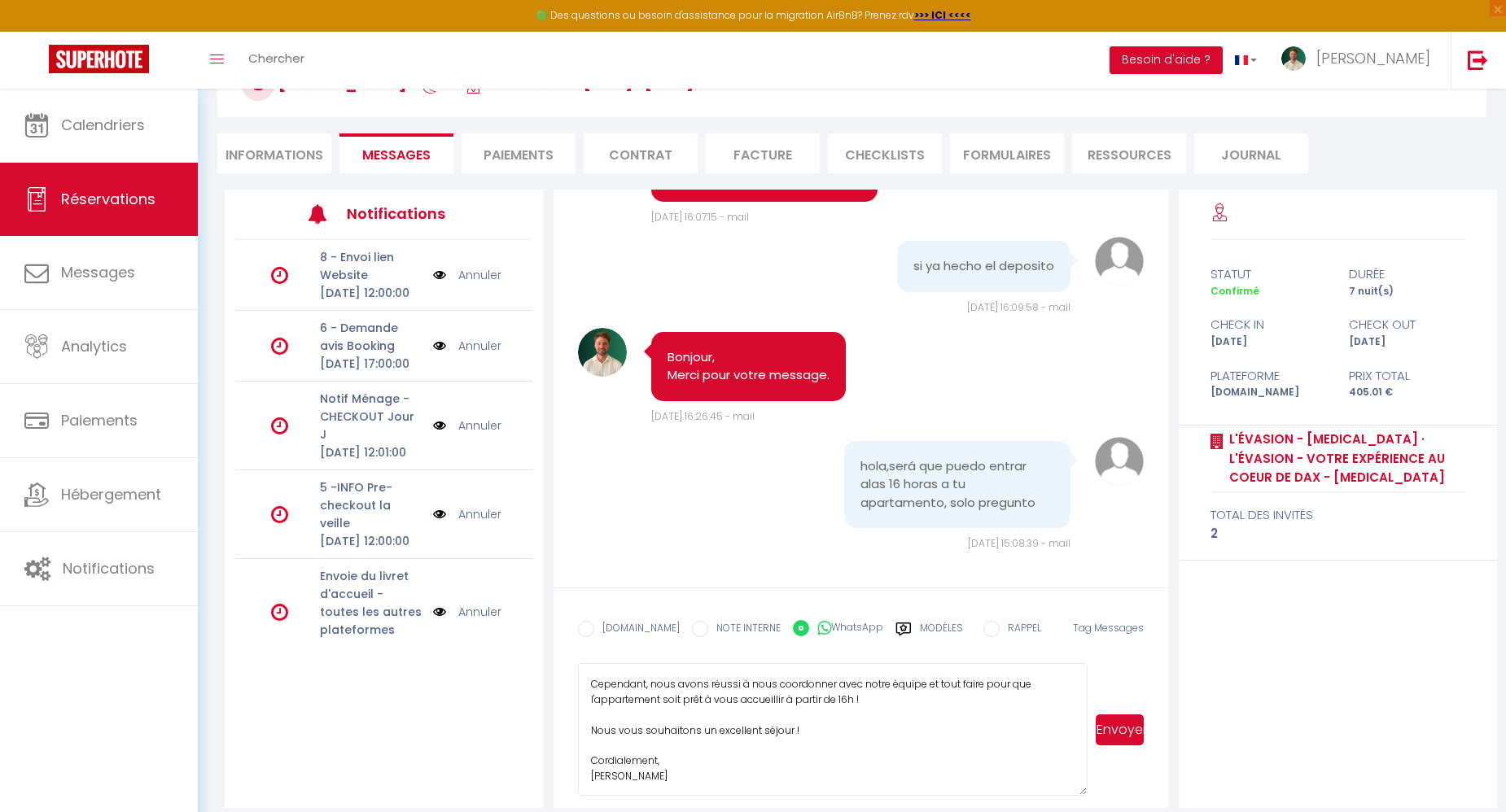
drag, startPoint x: 778, startPoint y: 771, endPoint x: 557, endPoint y: 771, distance: 221.0
click at [557, 771] on form "[DOMAIN_NAME] NOTE INTERNE WhatsApp Modèles 9 « ‹ » › [DATE] [PHONE_NUMBER] Dim…" at bounding box center [860, 697] width 614 height 220
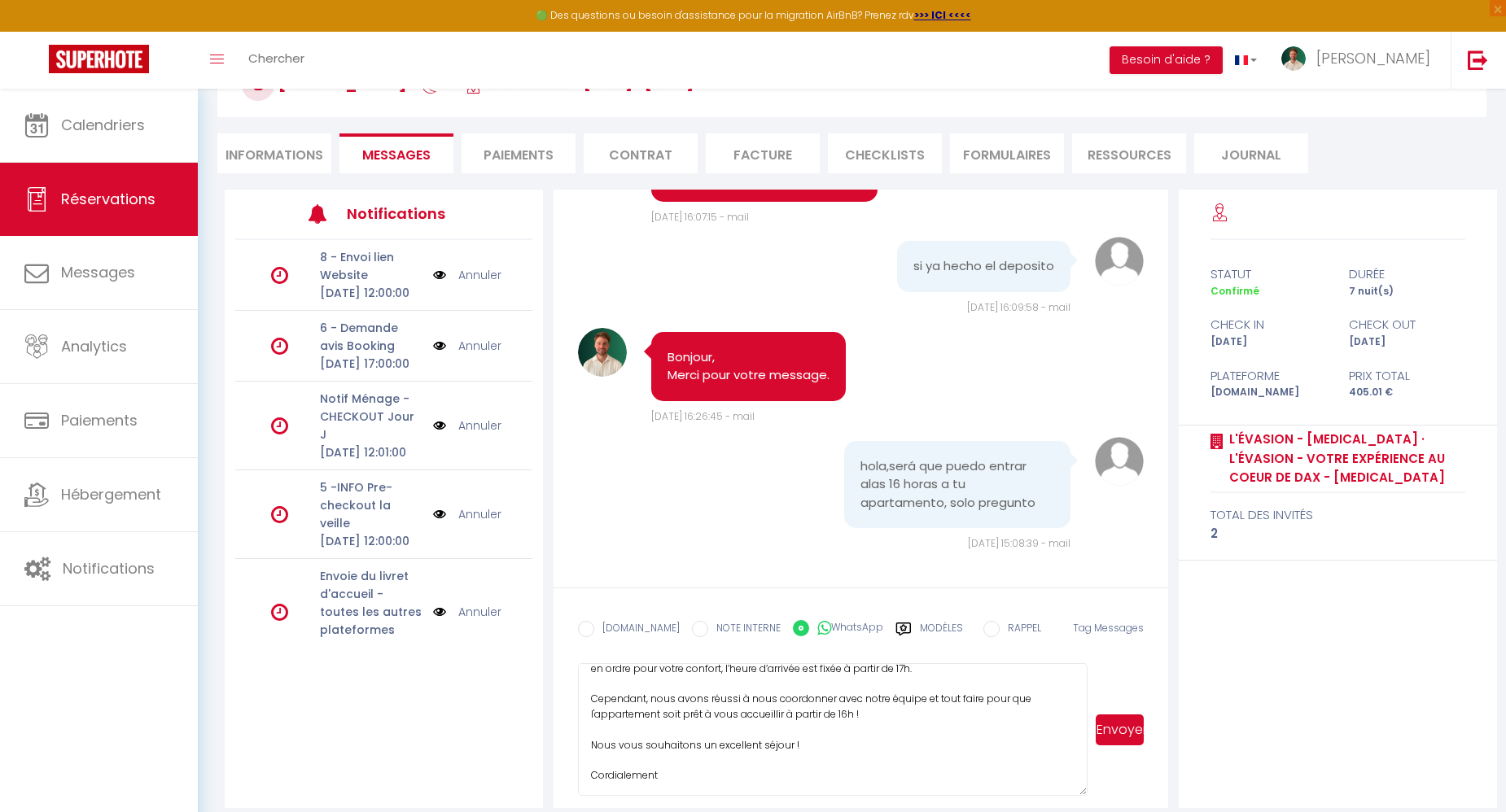
scroll to position [0, 0]
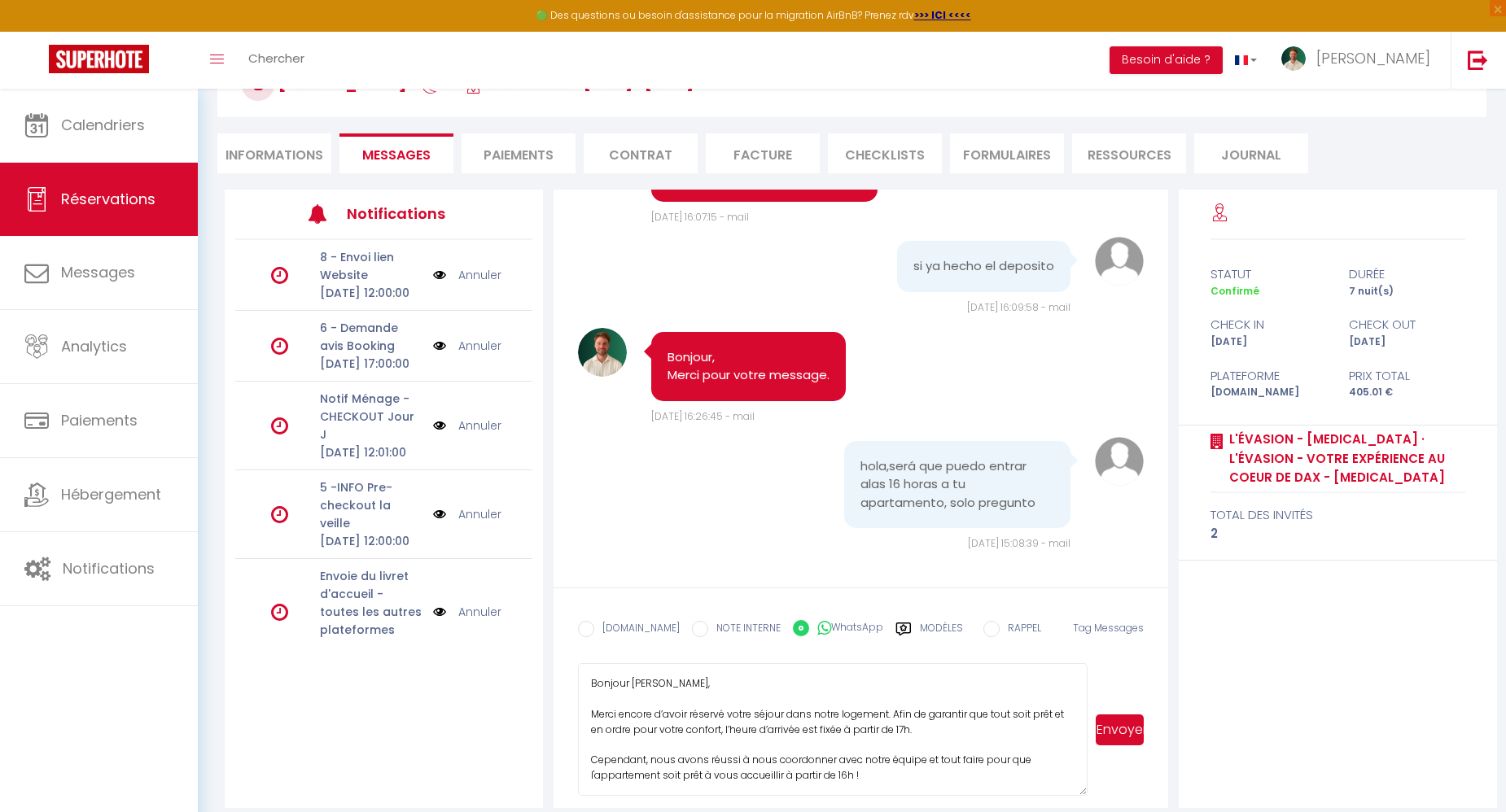
click at [637, 684] on textarea "Bonjour [PERSON_NAME], Merci encore d’avoir réservé votre séjour dans notre log…" at bounding box center [833, 730] width 510 height 133
click at [749, 717] on textarea "Bonjour [PERSON_NAME], Merci [MEDICAL_DATA] d’avoir réservé votre séjour dans n…" at bounding box center [833, 730] width 510 height 133
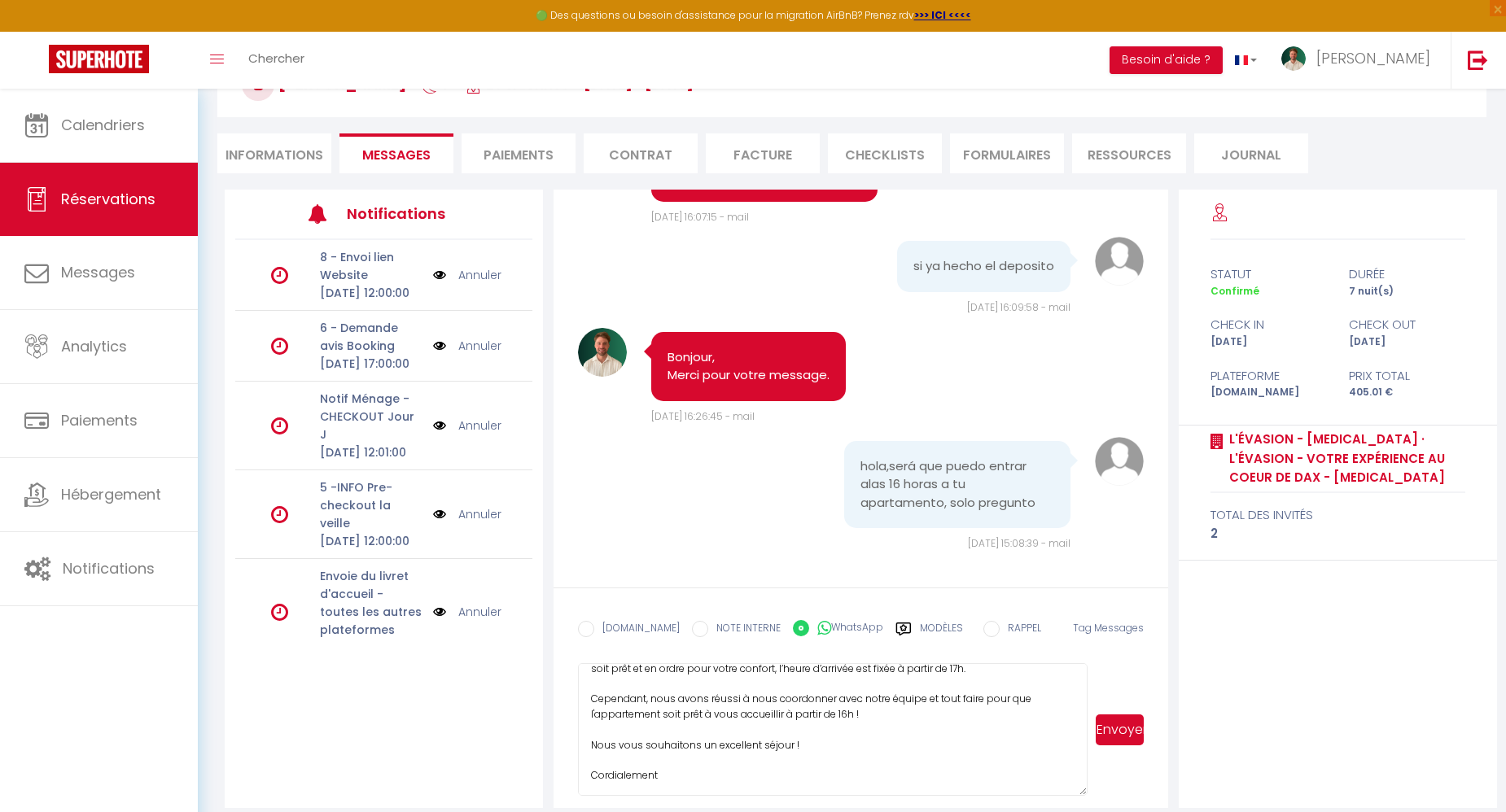
scroll to position [126, 0]
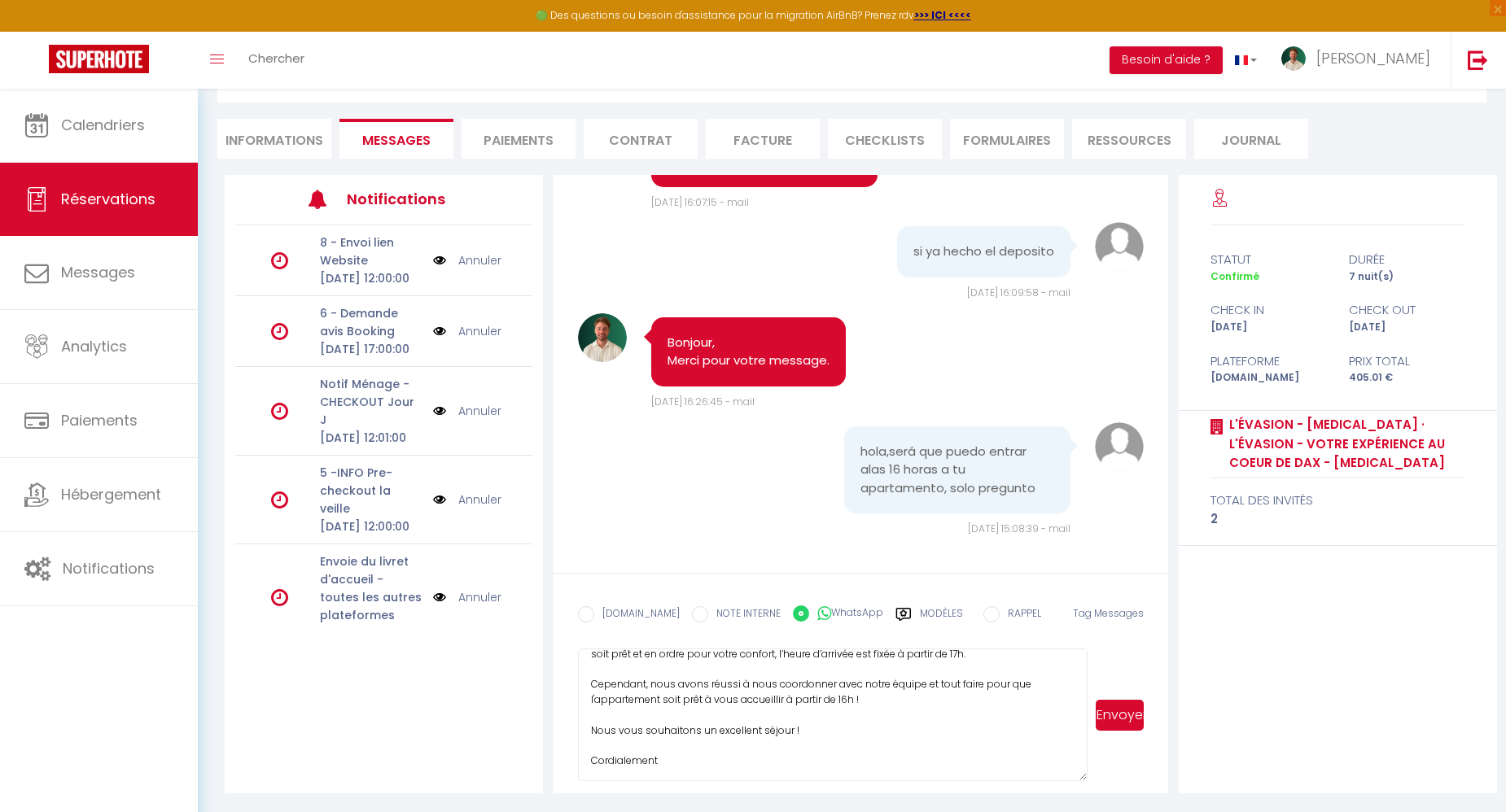
click at [807, 732] on textarea "Bonjour [PERSON_NAME], Merci [MEDICAL_DATA] d’avoir réservé votre séjour dans n…" at bounding box center [833, 715] width 510 height 133
type textarea "Bonjour [PERSON_NAME], Merci [MEDICAL_DATA] d’avoir réservé votre séjour dans n…"
click at [1131, 714] on button "Envoyer" at bounding box center [1119, 715] width 48 height 31
click at [776, 752] on textarea "Bonjour [PERSON_NAME], Merci [MEDICAL_DATA] d’avoir réservé votre séjour dans n…" at bounding box center [833, 715] width 510 height 133
click at [630, 608] on label "[DOMAIN_NAME]" at bounding box center [636, 615] width 86 height 18
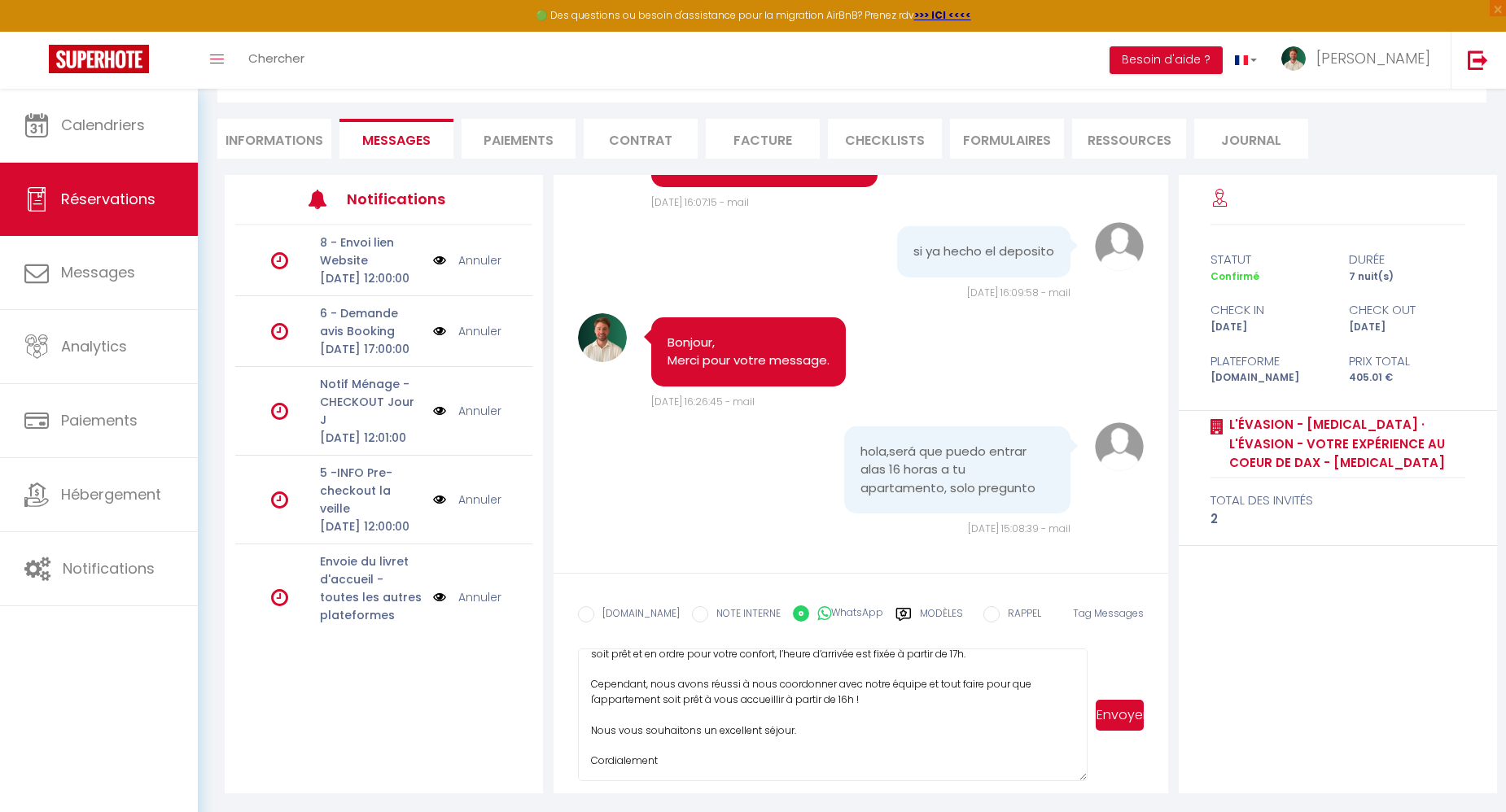
click at [594, 608] on input "EMAIL" at bounding box center [586, 614] width 16 height 16
radio input "true"
radio input "false"
click at [1119, 716] on button "Envoyer" at bounding box center [1119, 715] width 48 height 31
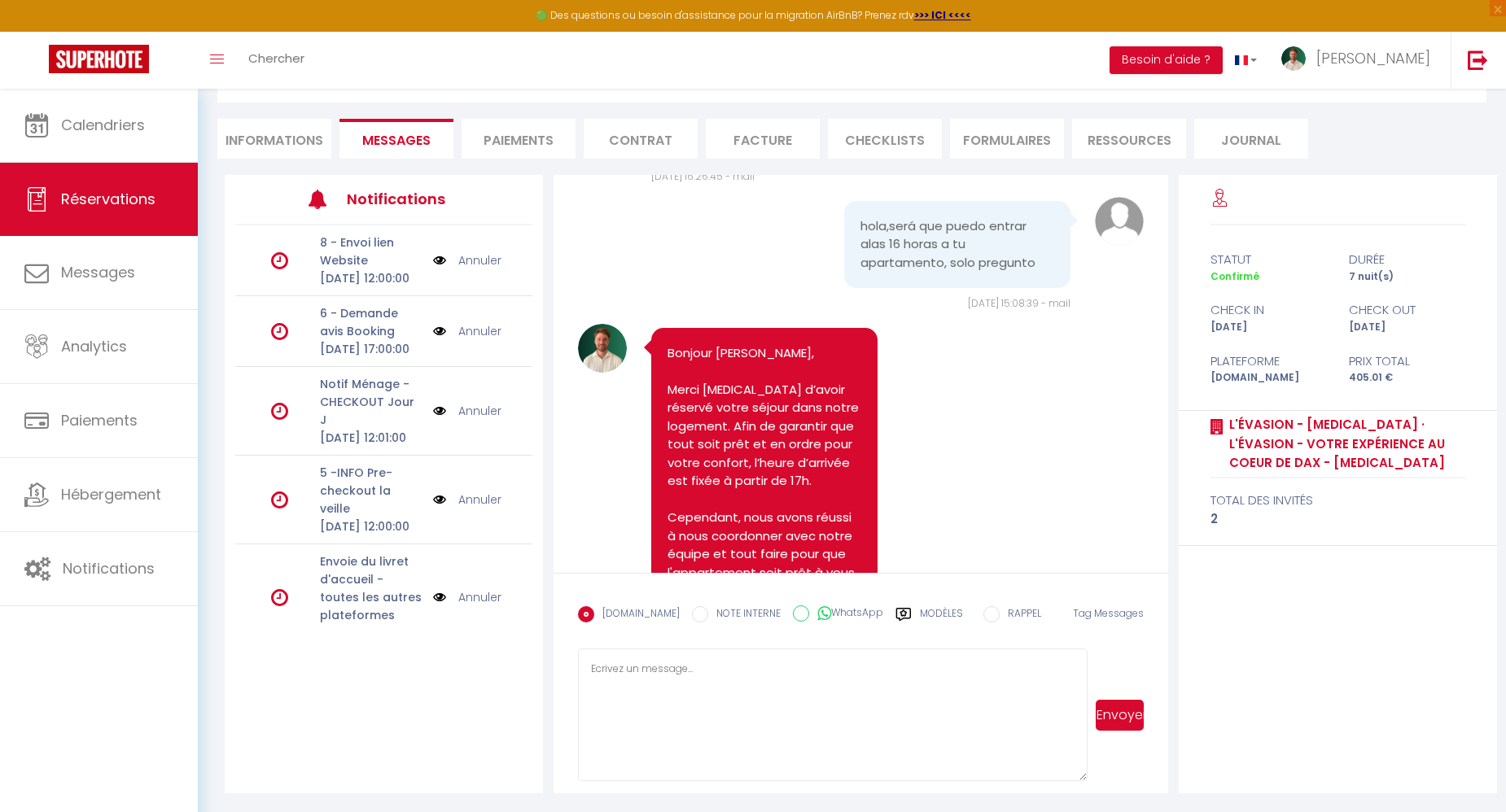
scroll to position [3048, 0]
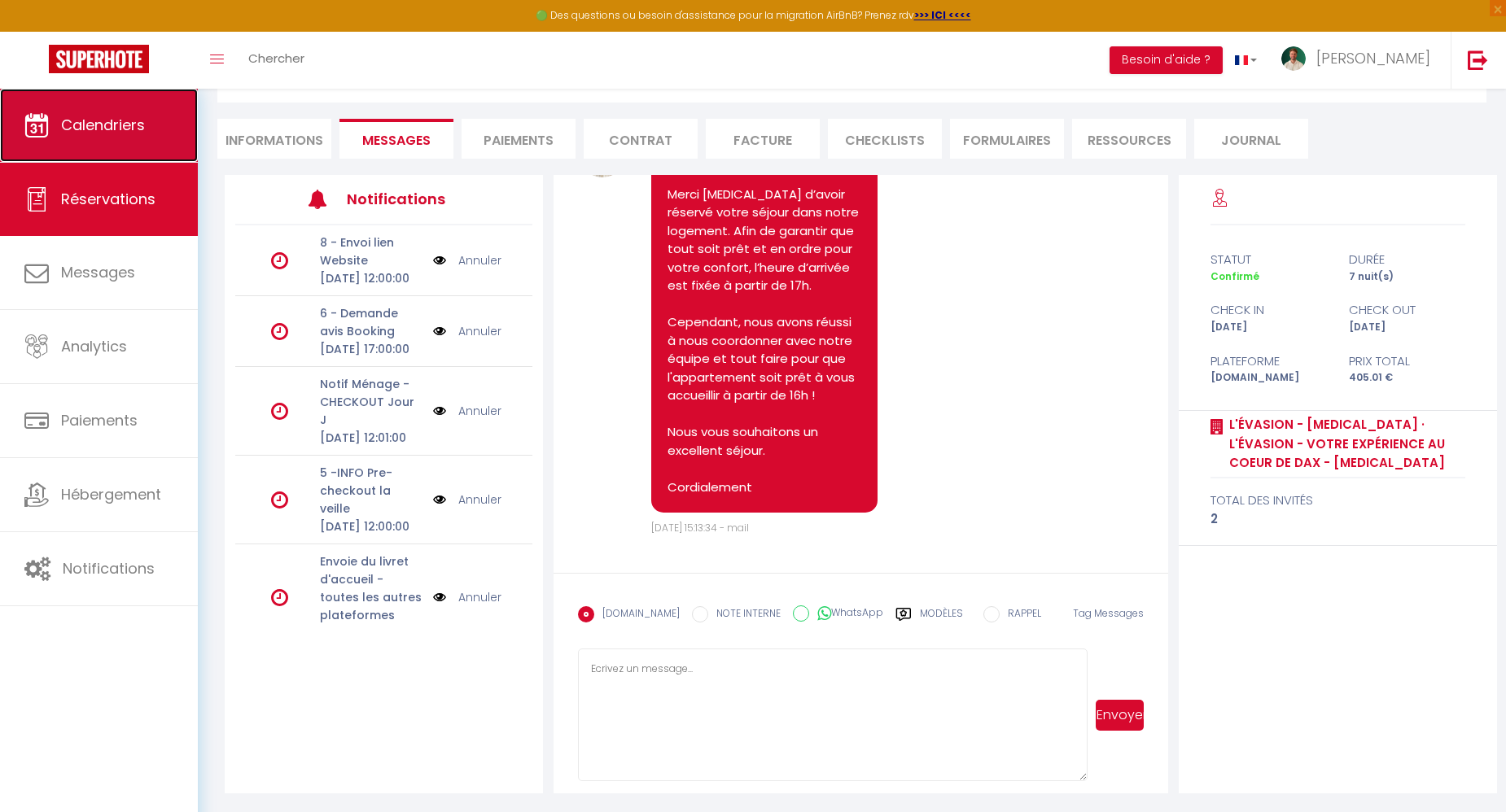
click at [104, 128] on span "Calendriers" at bounding box center [103, 125] width 84 height 20
